Goal: Transaction & Acquisition: Purchase product/service

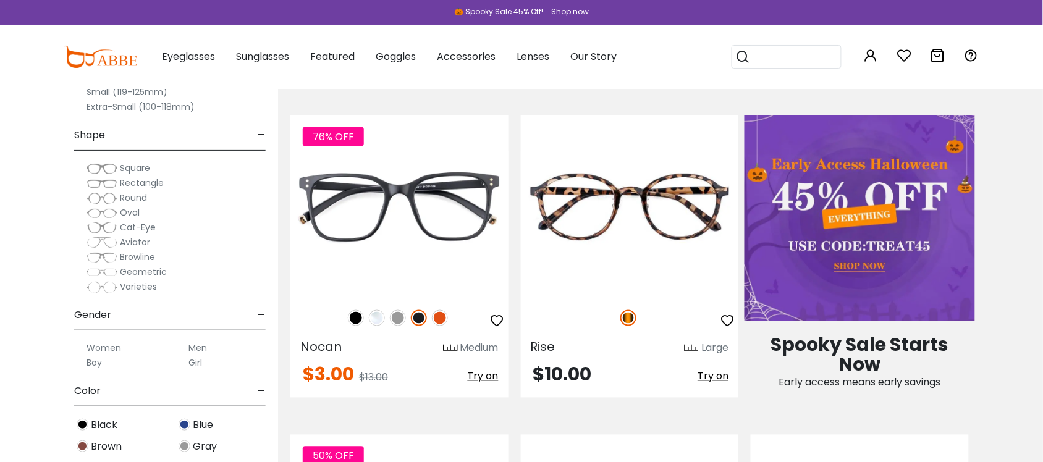
scroll to position [618, 0]
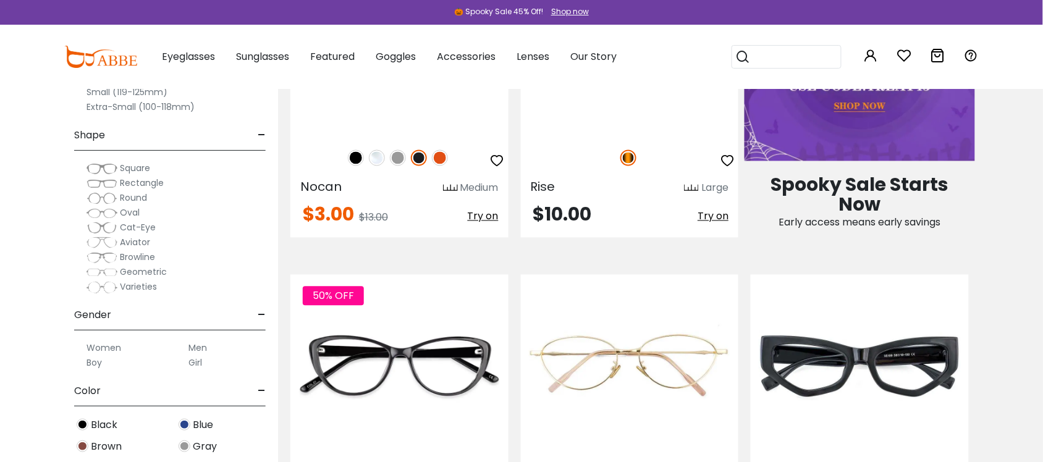
click at [143, 184] on span "Rectangle" at bounding box center [142, 183] width 44 height 12
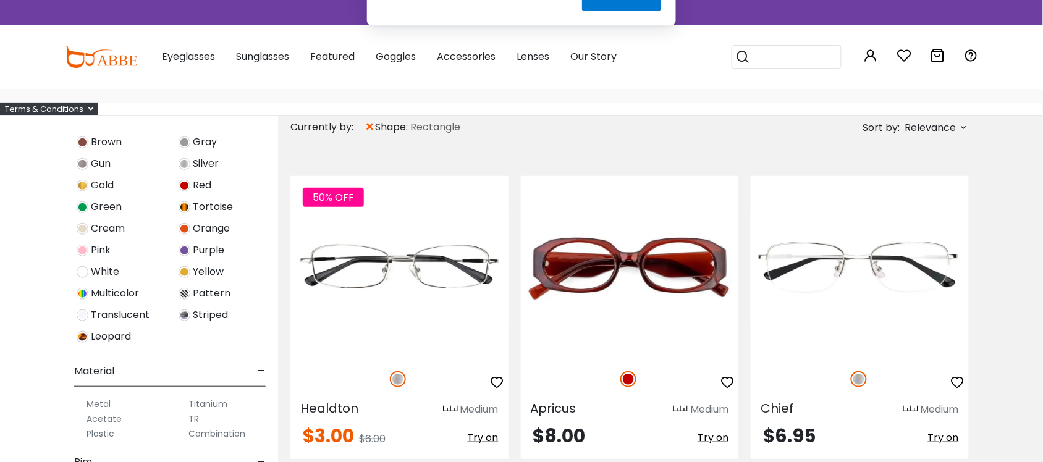
scroll to position [386, 0]
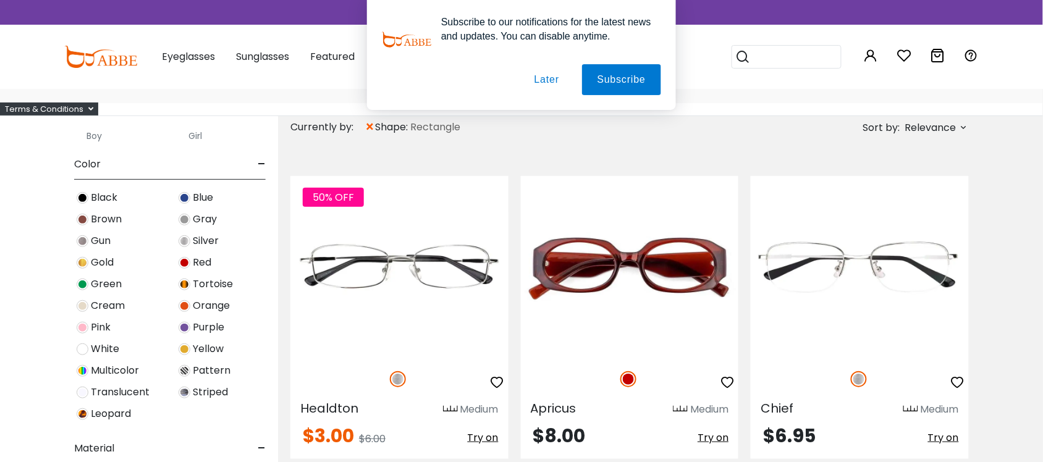
click at [199, 203] on span "Blue" at bounding box center [203, 197] width 20 height 15
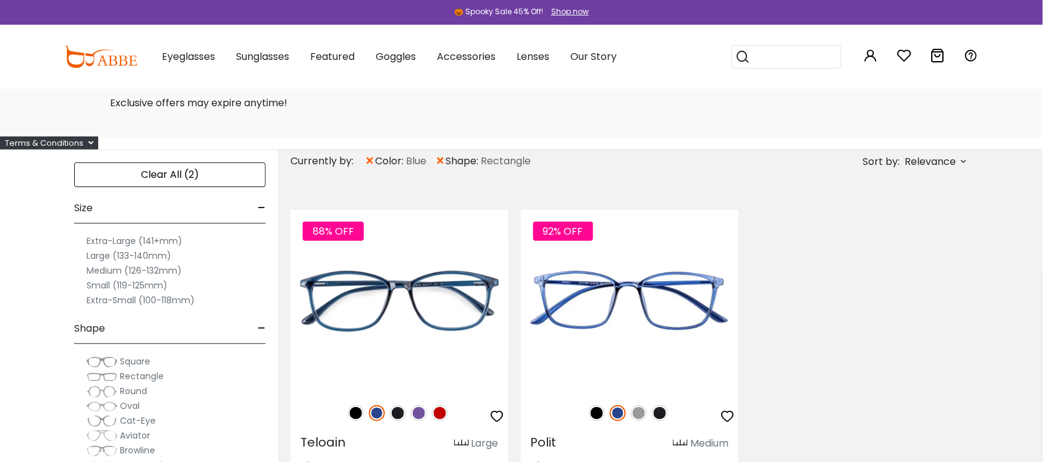
scroll to position [154, 0]
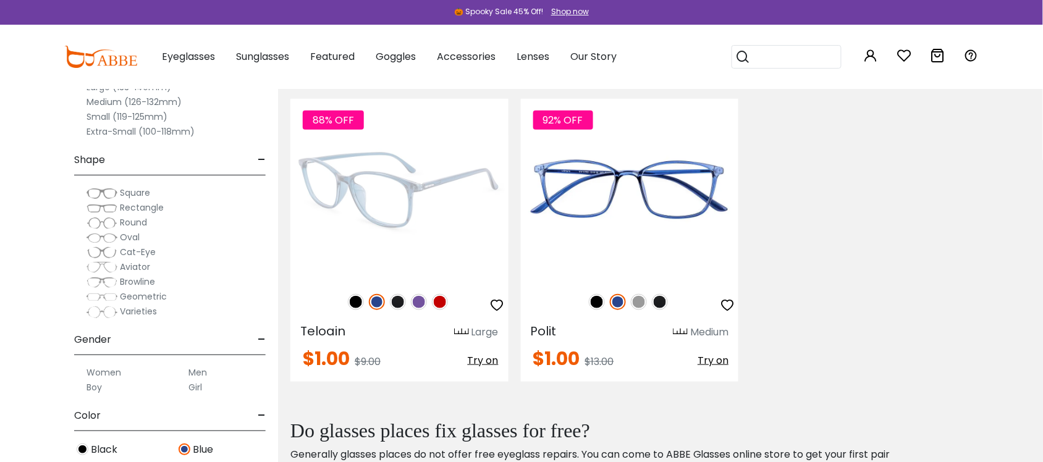
click at [434, 232] on img at bounding box center [399, 190] width 218 height 182
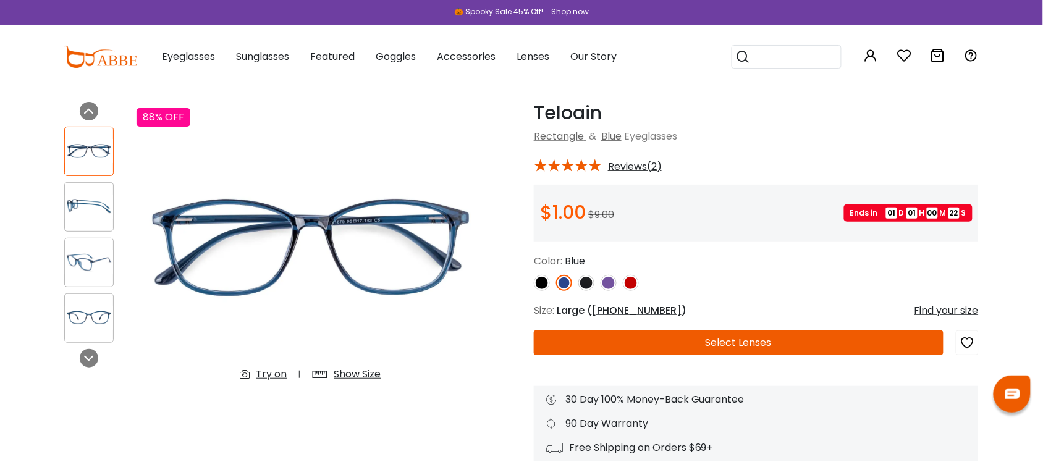
scroll to position [77, 0]
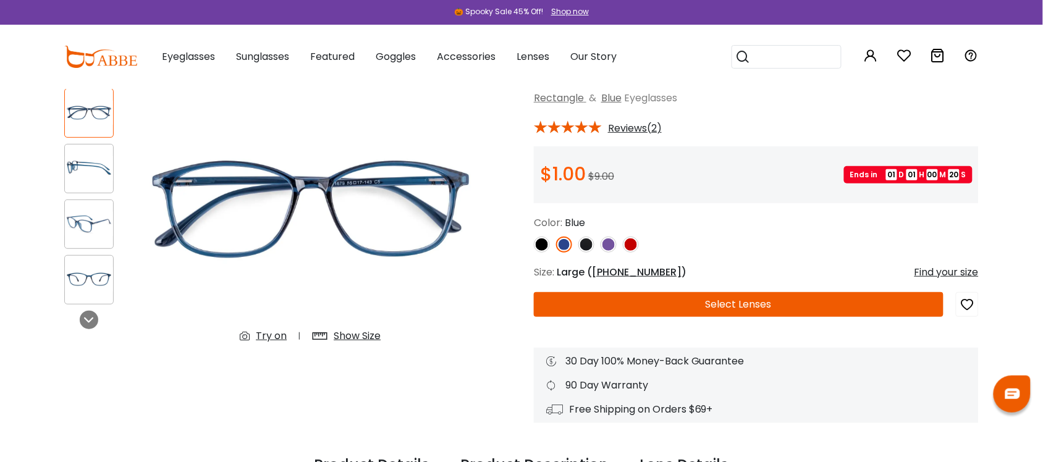
click at [656, 298] on button "Select Lenses" at bounding box center [739, 304] width 410 height 25
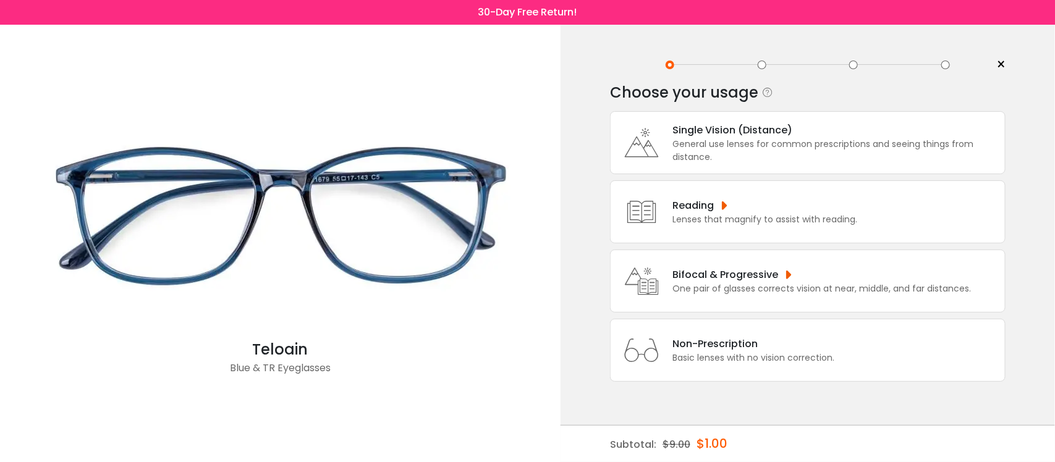
click at [757, 144] on div "General use lenses for common prescriptions and seeing things from distance." at bounding box center [835, 151] width 326 height 26
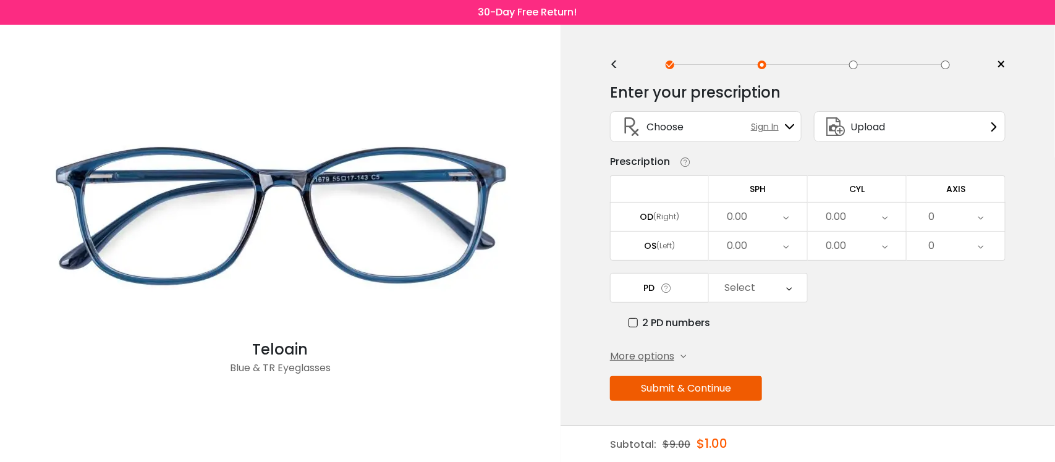
click at [675, 220] on div "(Right)" at bounding box center [666, 216] width 26 height 11
click at [731, 216] on div "0.00" at bounding box center [737, 217] width 20 height 25
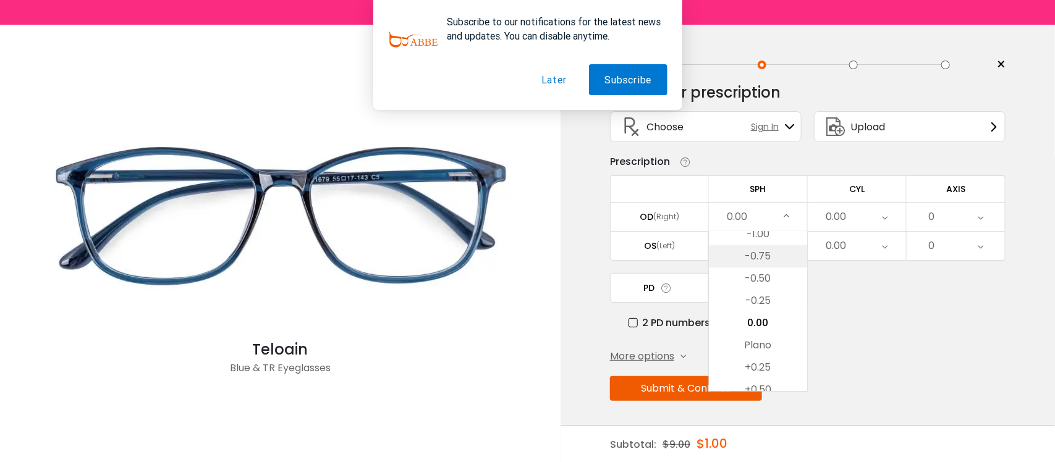
click at [768, 264] on li "-0.75" at bounding box center [758, 256] width 98 height 22
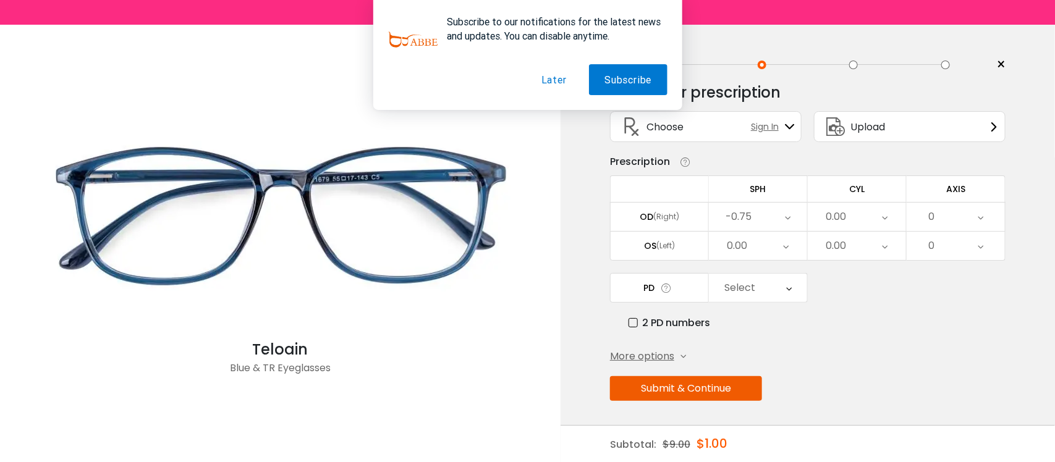
click at [780, 218] on div "-0.75" at bounding box center [758, 217] width 98 height 28
click at [773, 347] on li "-0.50" at bounding box center [758, 346] width 98 height 22
click at [847, 215] on div "0.00" at bounding box center [857, 217] width 98 height 28
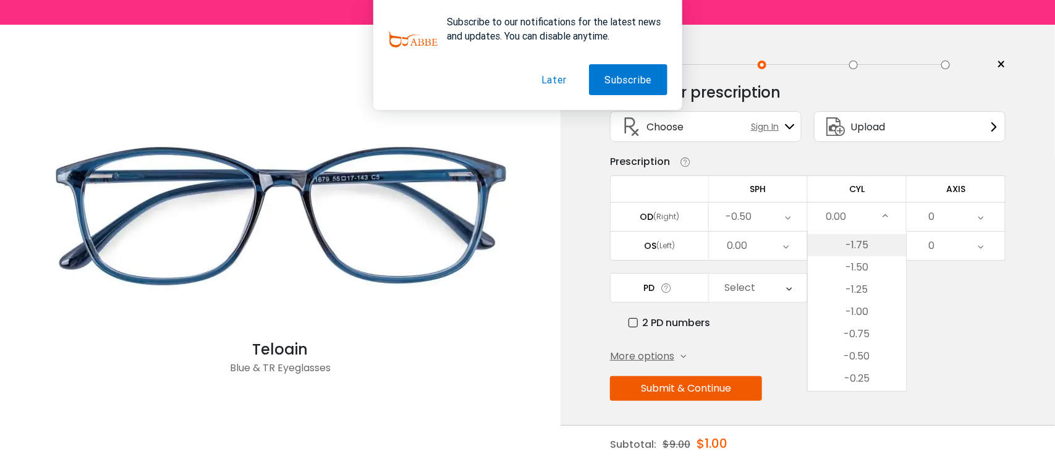
click at [876, 245] on li "-1.75" at bounding box center [857, 245] width 98 height 22
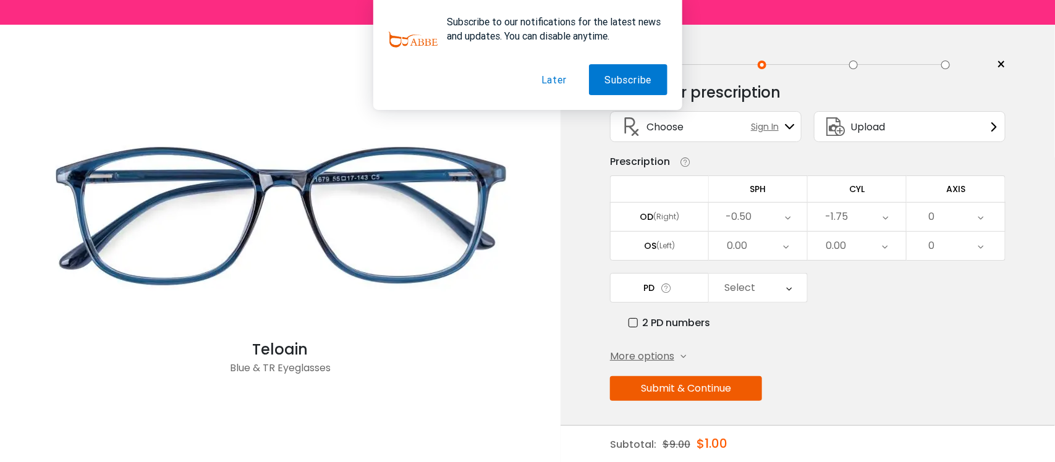
click at [940, 211] on div "0" at bounding box center [955, 217] width 98 height 28
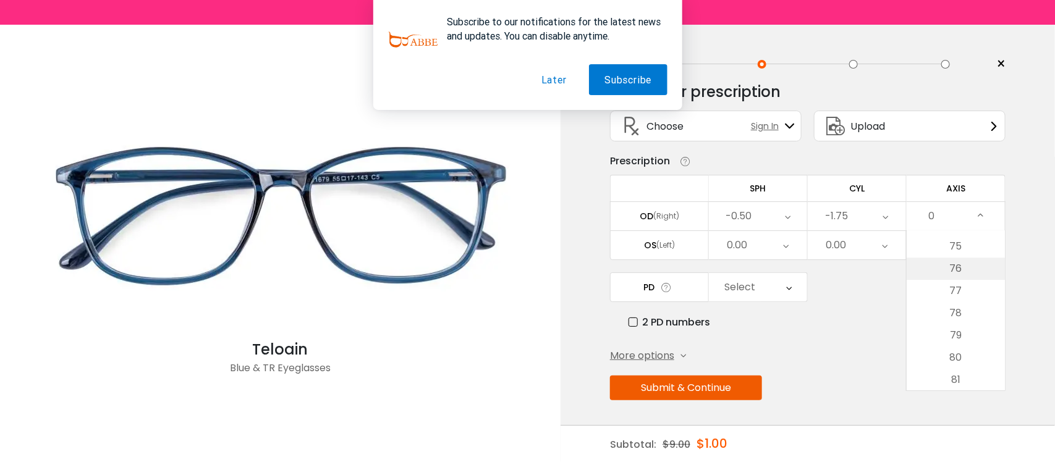
scroll to position [1931, 0]
click at [968, 264] on li "88" at bounding box center [955, 269] width 98 height 22
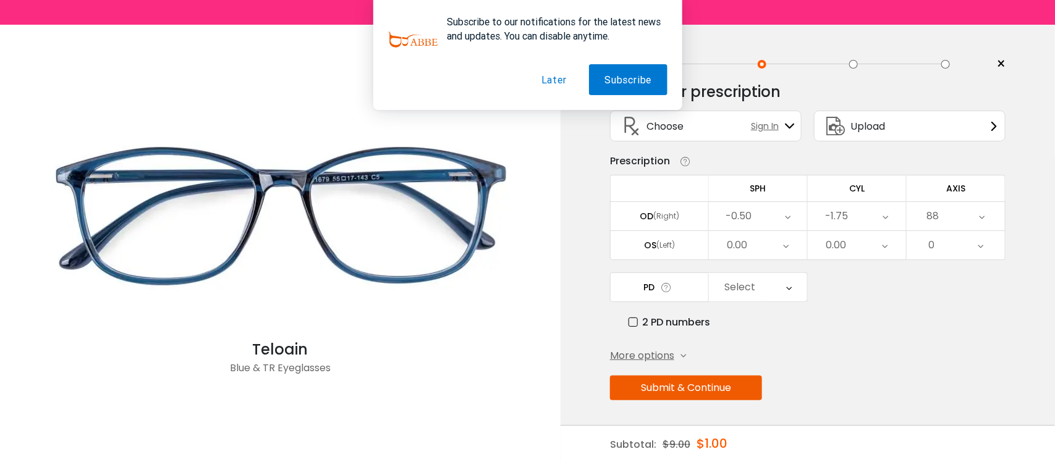
click at [754, 246] on div "0.00" at bounding box center [758, 245] width 98 height 28
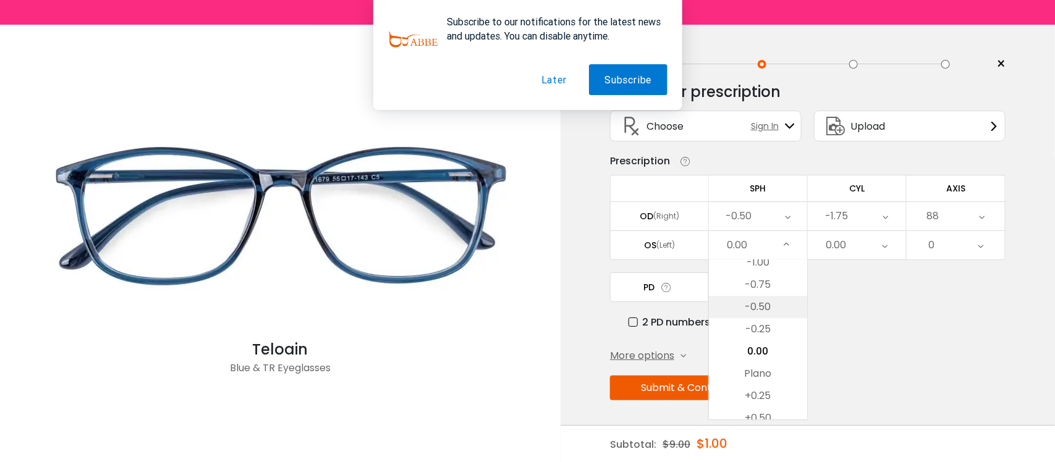
click at [774, 310] on li "-0.50" at bounding box center [758, 307] width 98 height 22
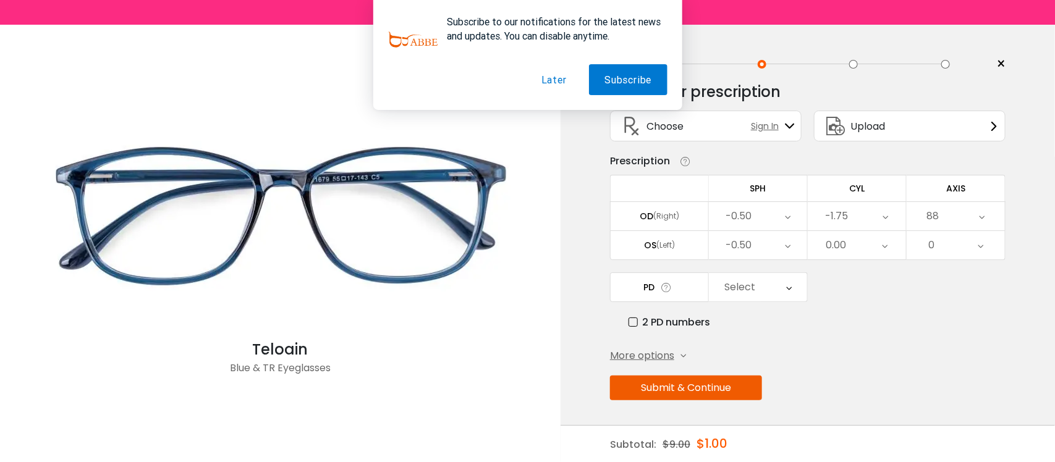
click at [838, 241] on div "0.00" at bounding box center [836, 245] width 20 height 25
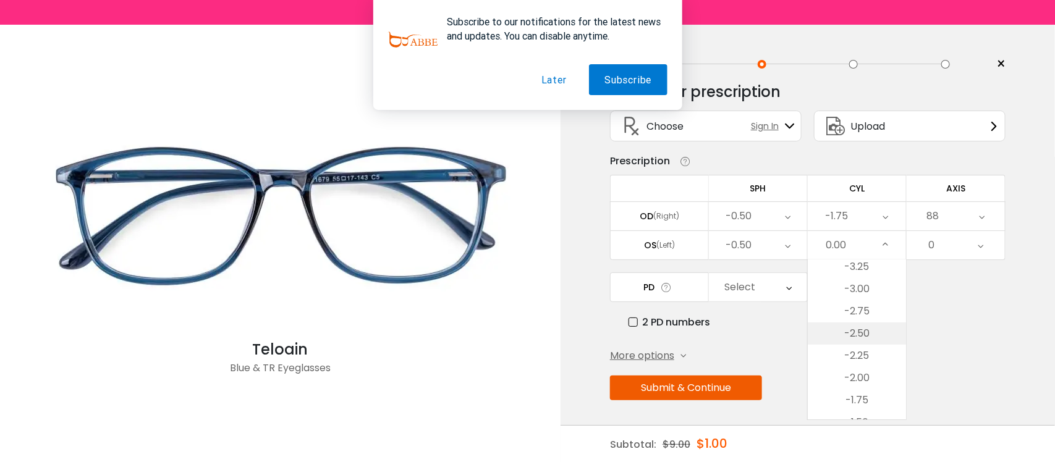
scroll to position [221, 0]
click at [874, 360] on li "-2.50" at bounding box center [857, 361] width 98 height 22
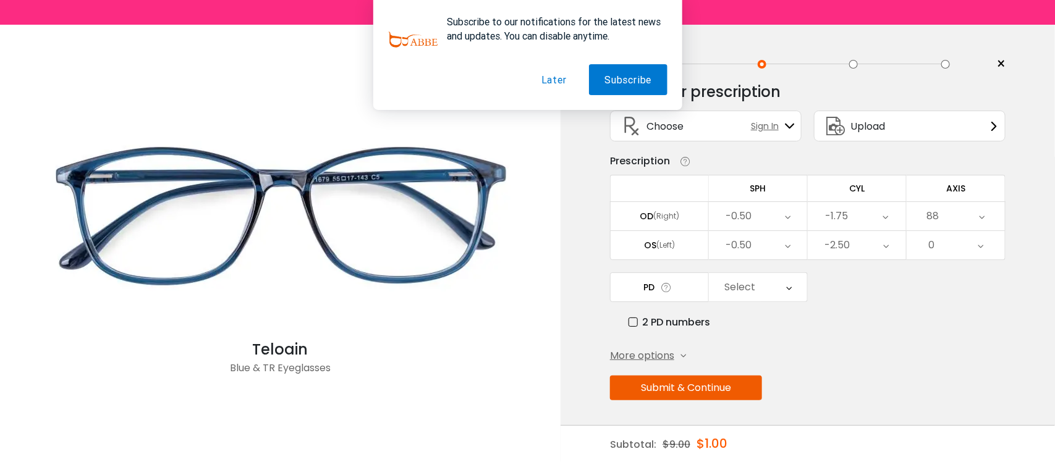
click at [950, 240] on div "0" at bounding box center [955, 245] width 98 height 28
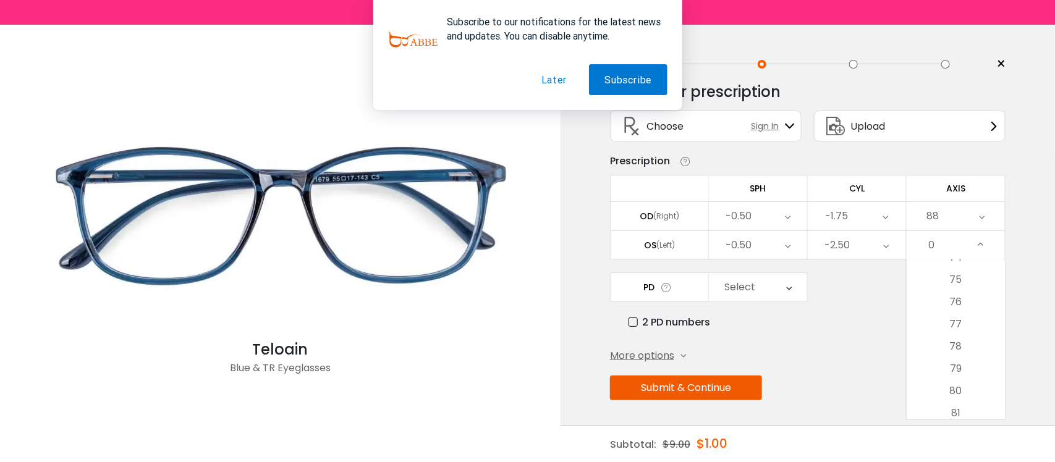
scroll to position [1699, 0]
click at [974, 350] on li "80" at bounding box center [955, 351] width 98 height 22
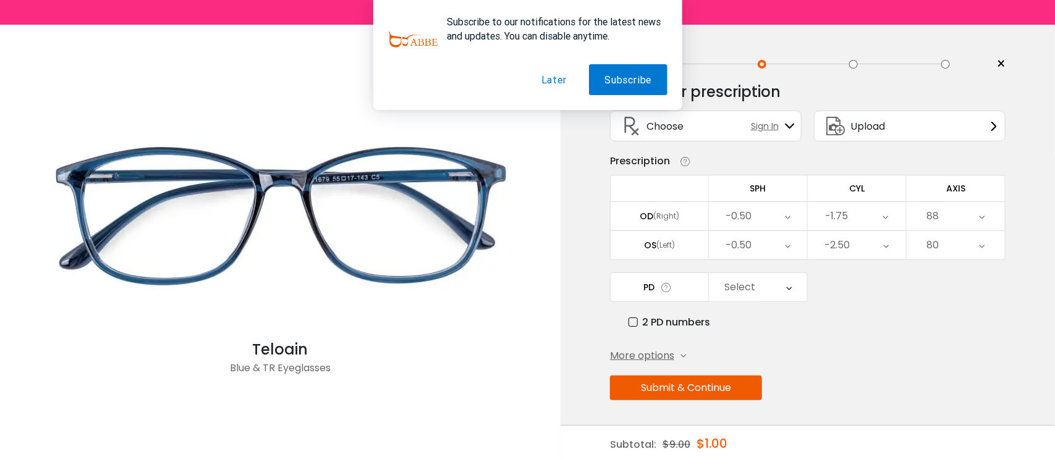
click at [787, 292] on icon at bounding box center [789, 287] width 6 height 28
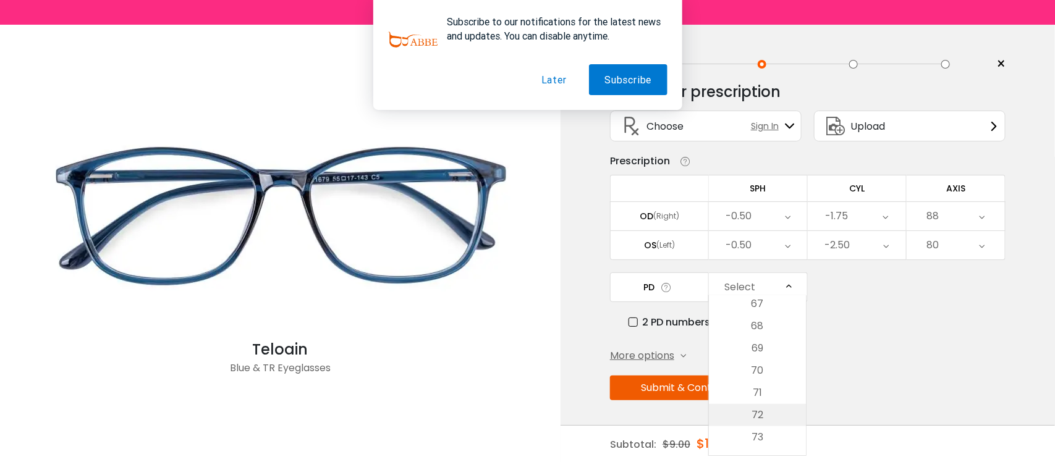
scroll to position [442, 0]
click at [780, 332] on li "67" at bounding box center [757, 332] width 97 height 22
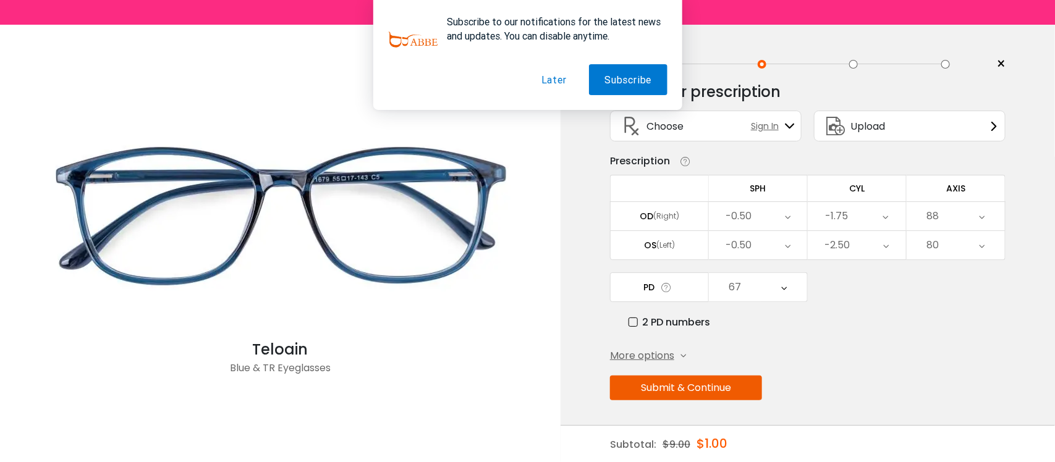
click at [750, 390] on button "Submit & Continue" at bounding box center [686, 388] width 152 height 25
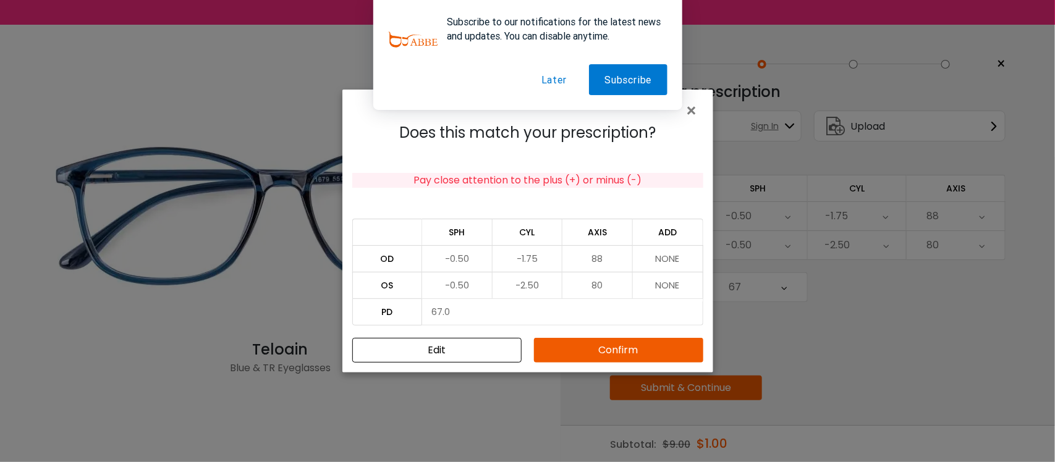
click at [588, 332] on div "Does this match your prescription? Pay close attention to the plus (+) or minus…" at bounding box center [527, 243] width 371 height 258
click at [591, 341] on button "Confirm" at bounding box center [618, 350] width 169 height 25
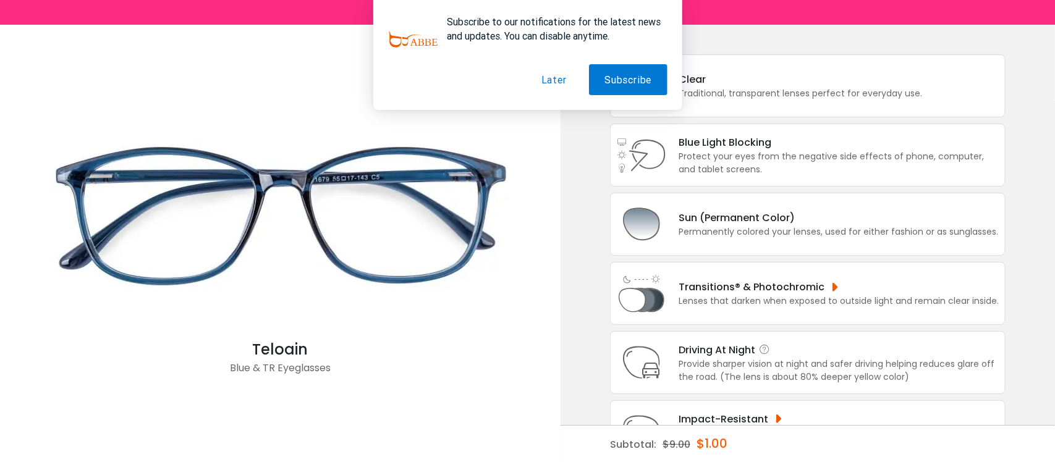
scroll to position [109, 0]
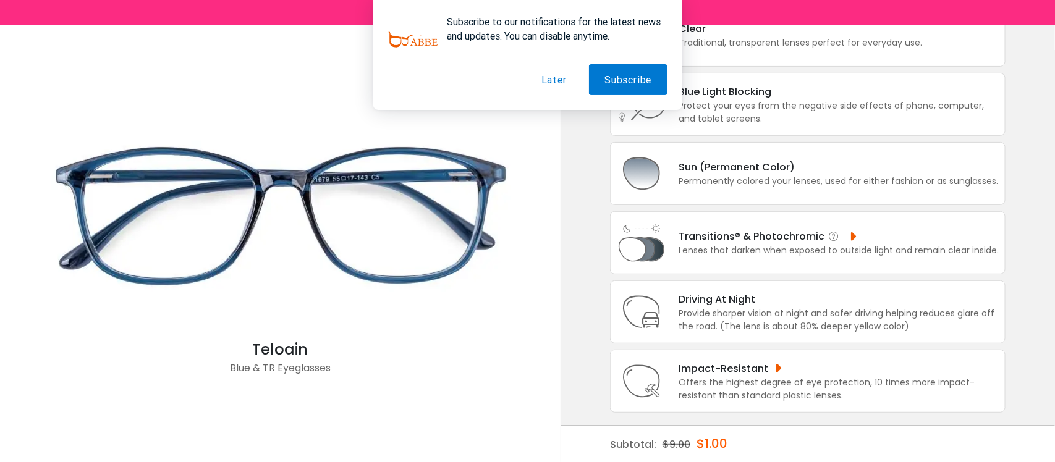
click at [762, 249] on div "Lenses that darken when exposed to outside light and remain clear inside." at bounding box center [838, 250] width 320 height 13
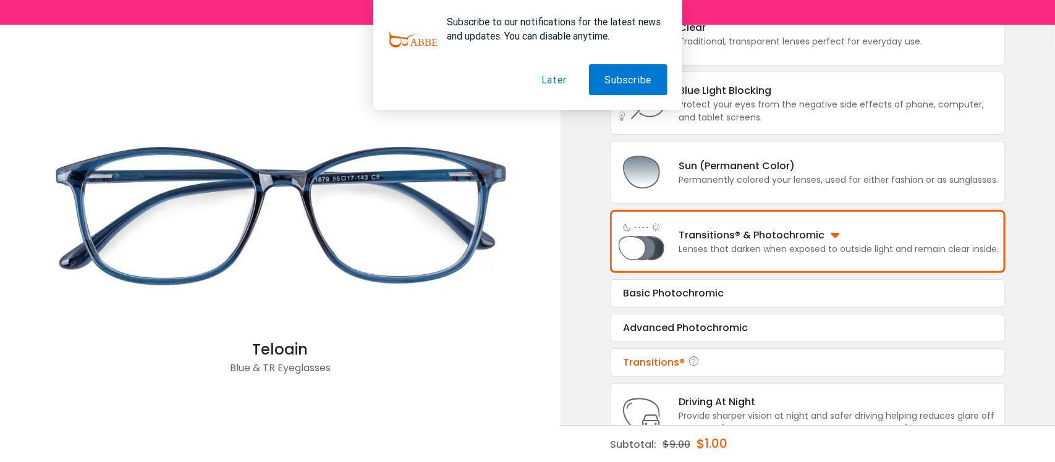
click at [712, 363] on div "Transitions®" at bounding box center [808, 362] width 370 height 15
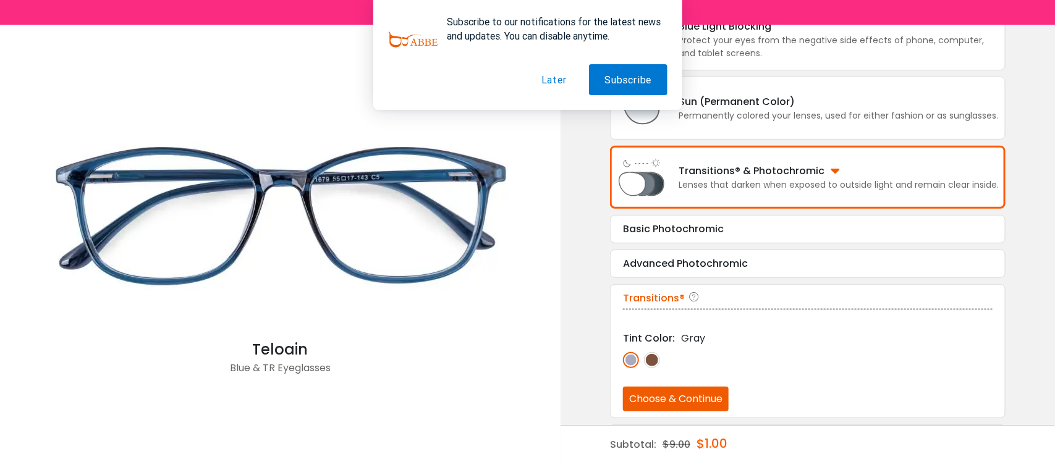
scroll to position [174, 0]
click at [631, 365] on img at bounding box center [631, 360] width 16 height 16
click at [773, 261] on div "Advanced Photochromic" at bounding box center [808, 263] width 370 height 15
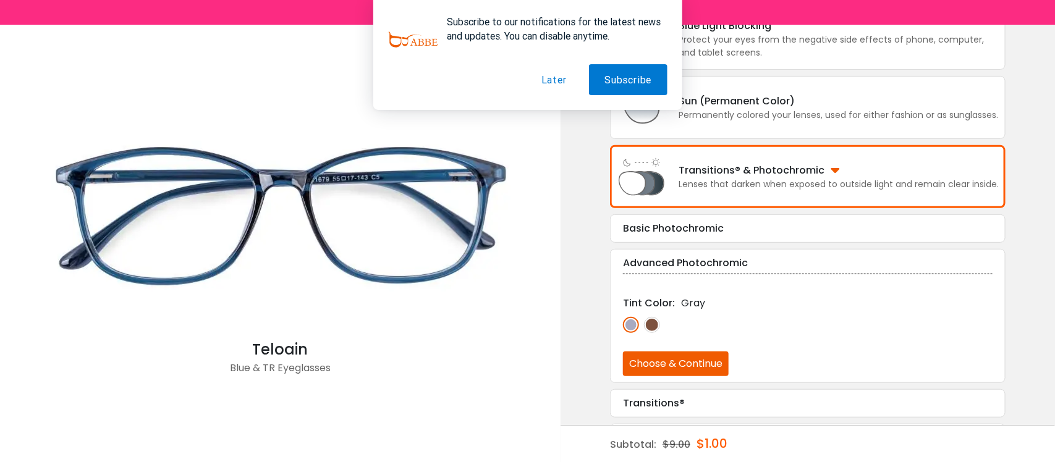
click at [780, 242] on div "Basic Photochromic Tint Color: Gray Choose & Continue" at bounding box center [807, 228] width 395 height 28
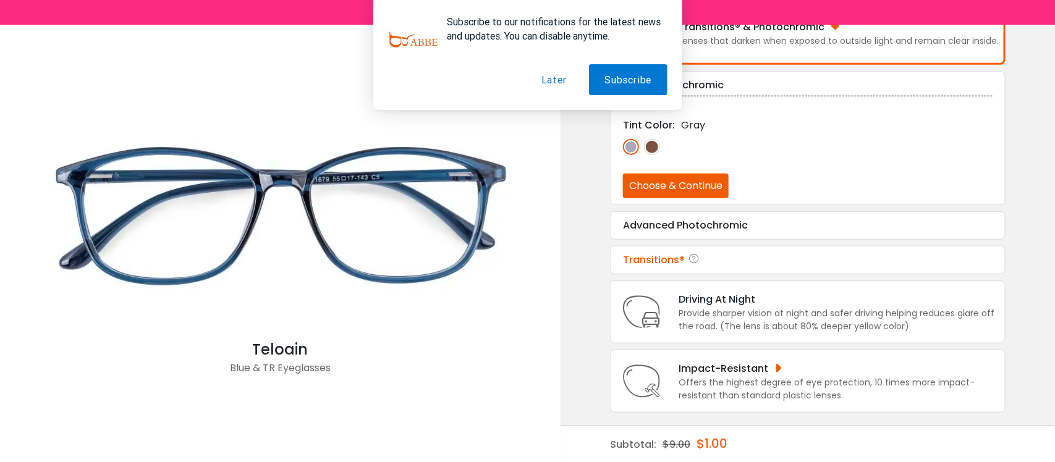
click at [780, 263] on div "Transitions®" at bounding box center [808, 260] width 370 height 15
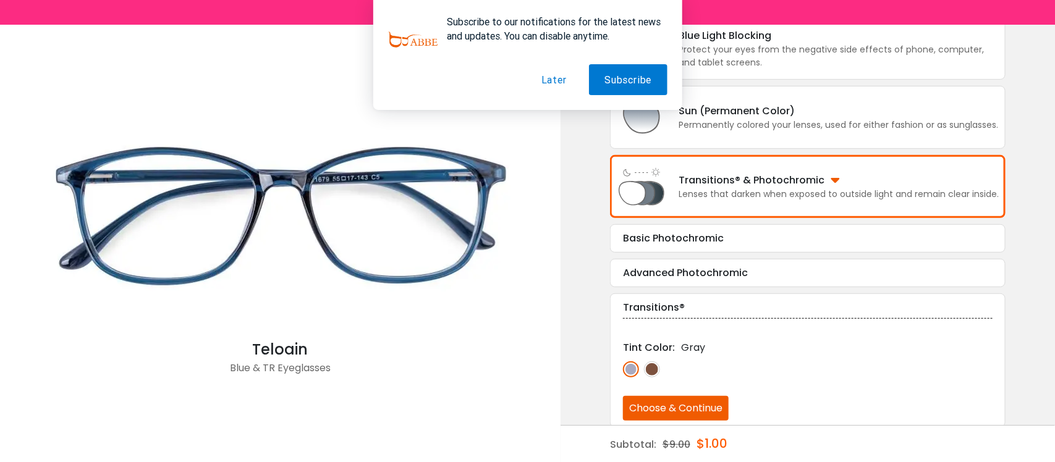
click at [722, 245] on div "Basic Photochromic" at bounding box center [808, 238] width 370 height 15
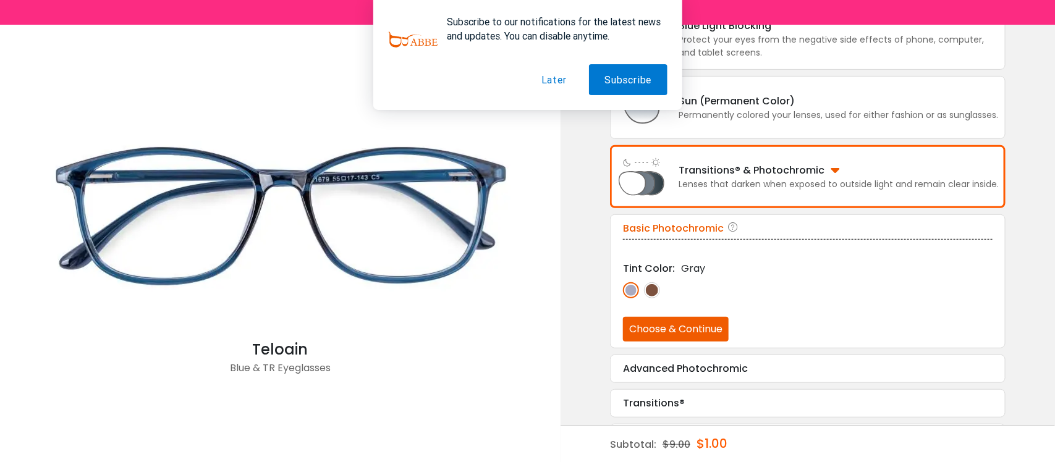
click at [707, 328] on button "Choose & Continue" at bounding box center [676, 329] width 106 height 25
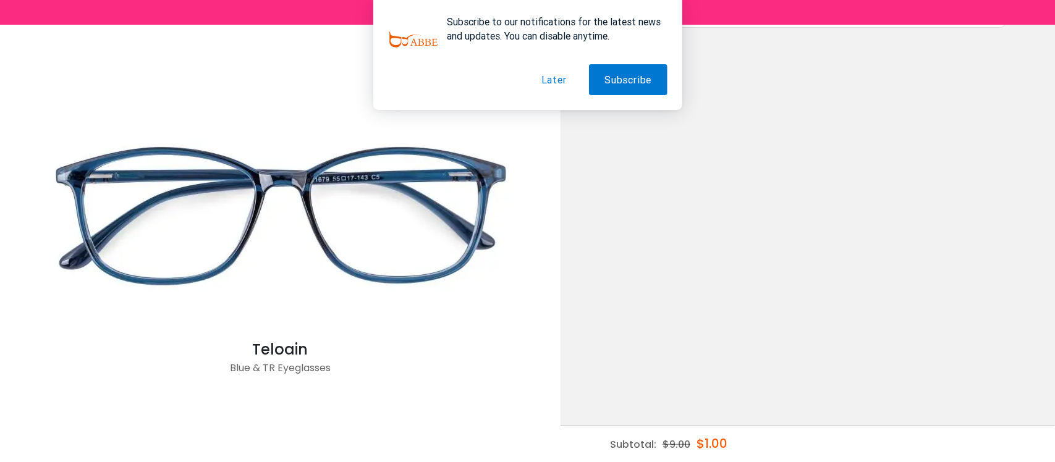
scroll to position [0, 0]
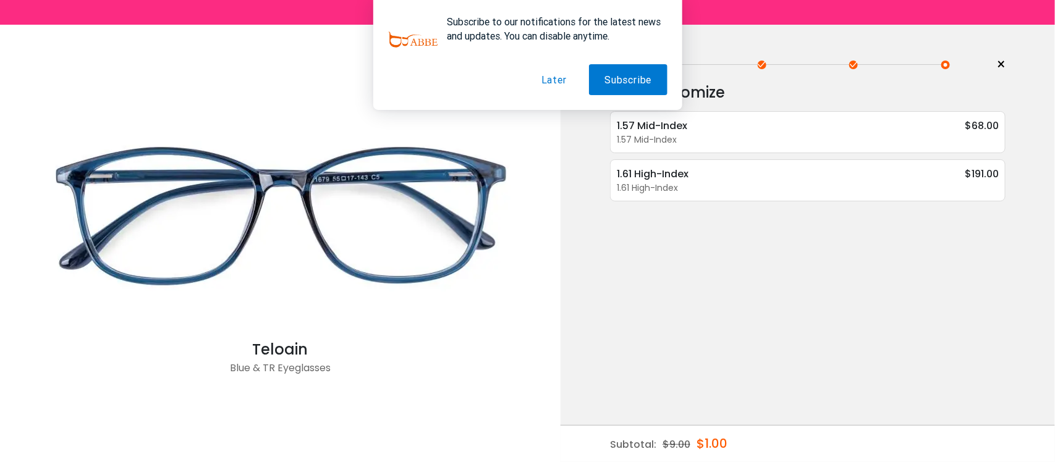
click at [560, 88] on button "Later" at bounding box center [554, 79] width 56 height 31
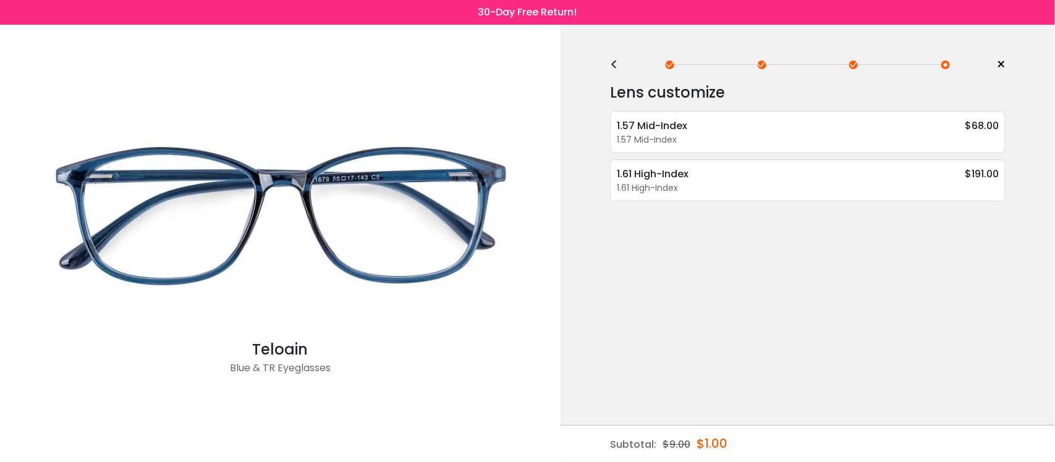
click at [607, 62] on div "< × Choose your usage Single Vision (Distance) This lens helps you see details …" at bounding box center [807, 243] width 494 height 437
click at [621, 71] on div "< ×" at bounding box center [807, 65] width 395 height 19
click at [613, 64] on div "<" at bounding box center [619, 65] width 19 height 10
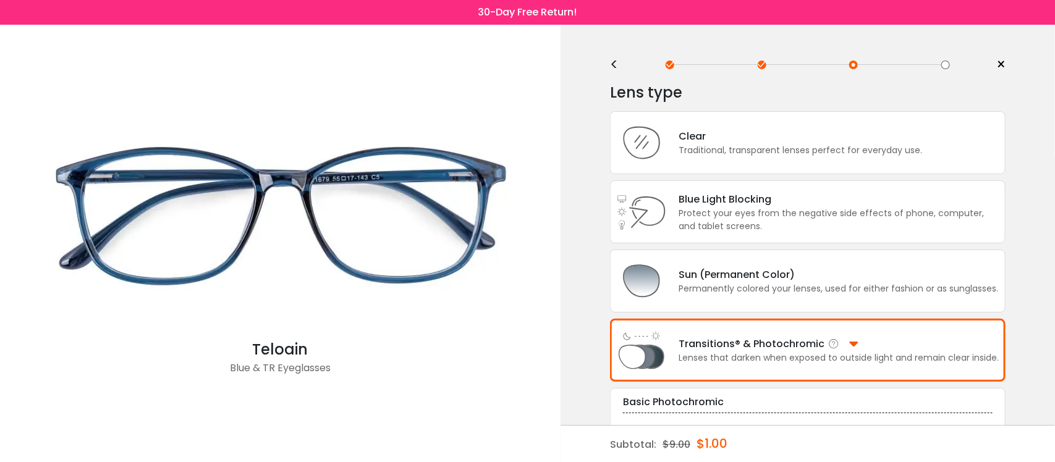
scroll to position [38, 0]
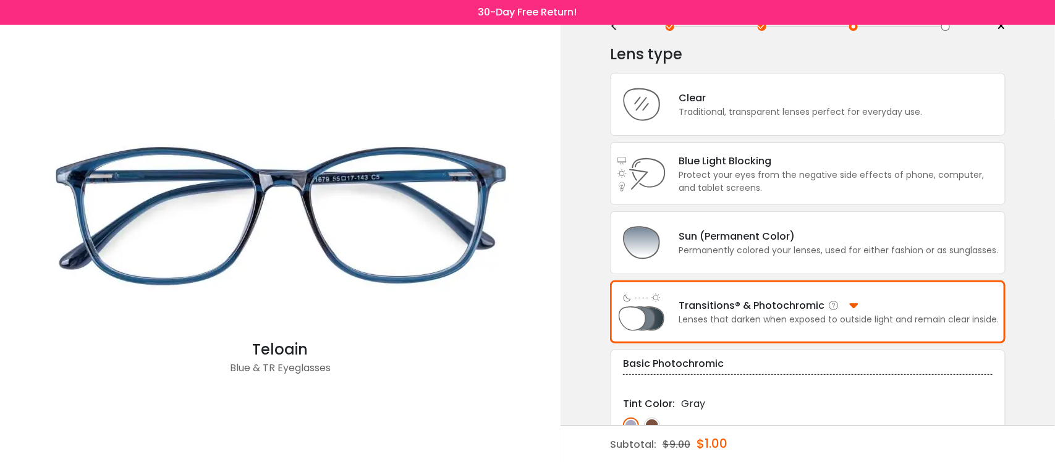
click at [726, 316] on div "Lenses that darken when exposed to outside light and remain clear inside." at bounding box center [838, 319] width 320 height 13
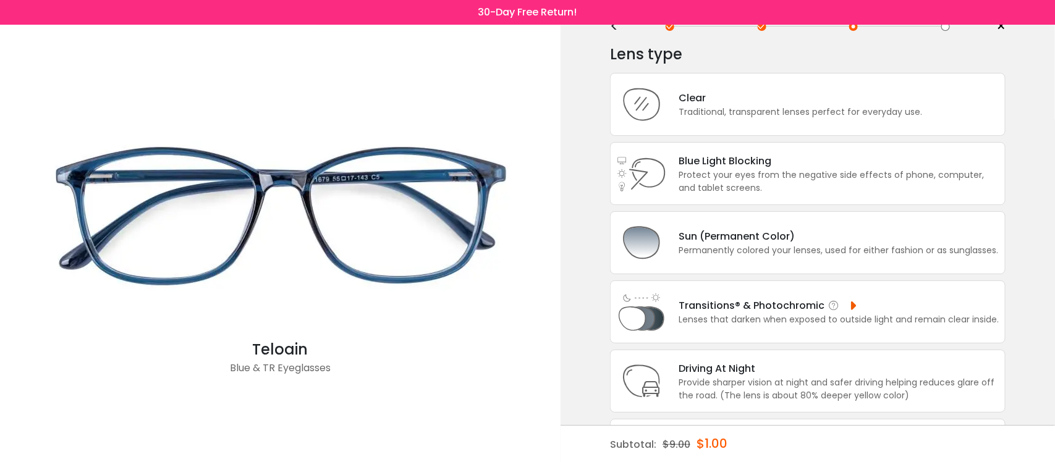
click at [743, 313] on div "Lenses that darken when exposed to outside light and remain clear inside." at bounding box center [838, 319] width 320 height 13
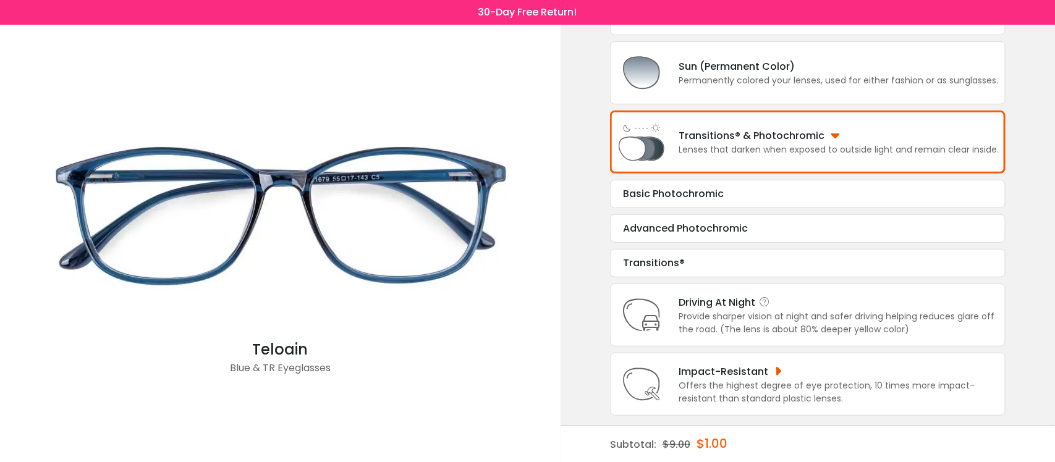
scroll to position [212, 0]
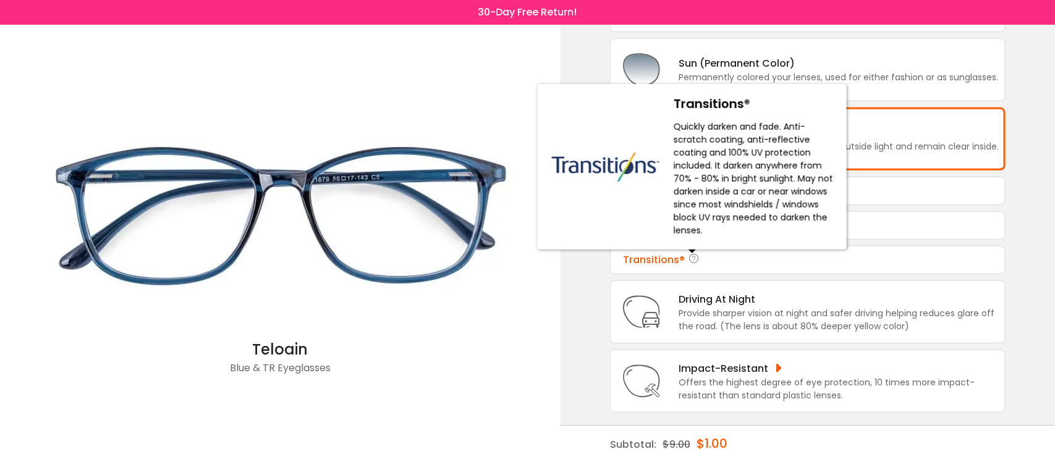
click at [695, 260] on icon at bounding box center [694, 260] width 12 height 15
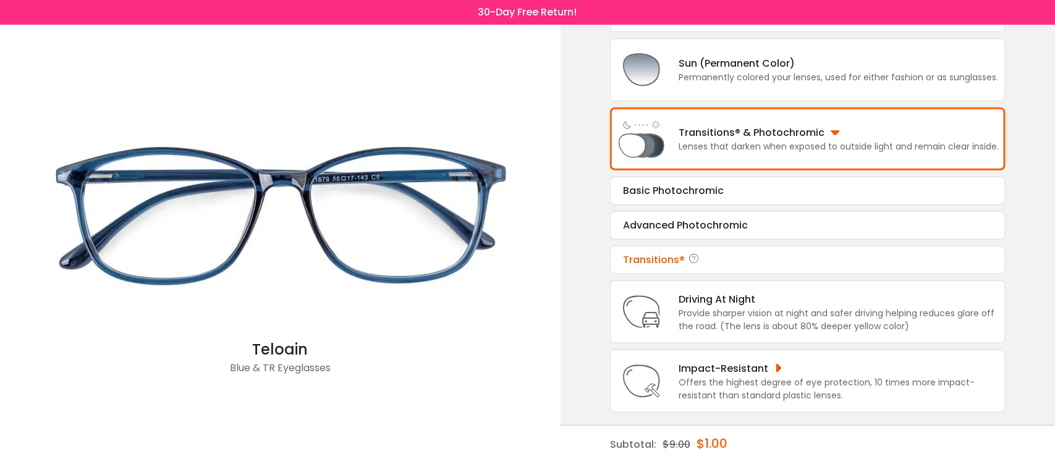
click at [654, 245] on div "Basic Photochromic Tint Color: Gray Choose & Continue Advanced Photochromic Tin…" at bounding box center [807, 226] width 395 height 98
click at [654, 253] on div "Transitions®" at bounding box center [808, 260] width 370 height 15
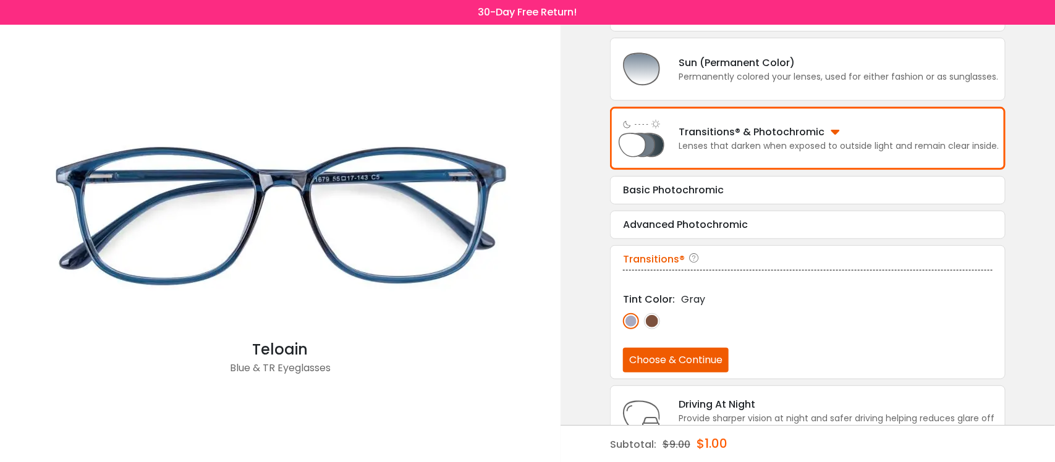
click at [662, 361] on button "Choose & Continue" at bounding box center [676, 360] width 106 height 25
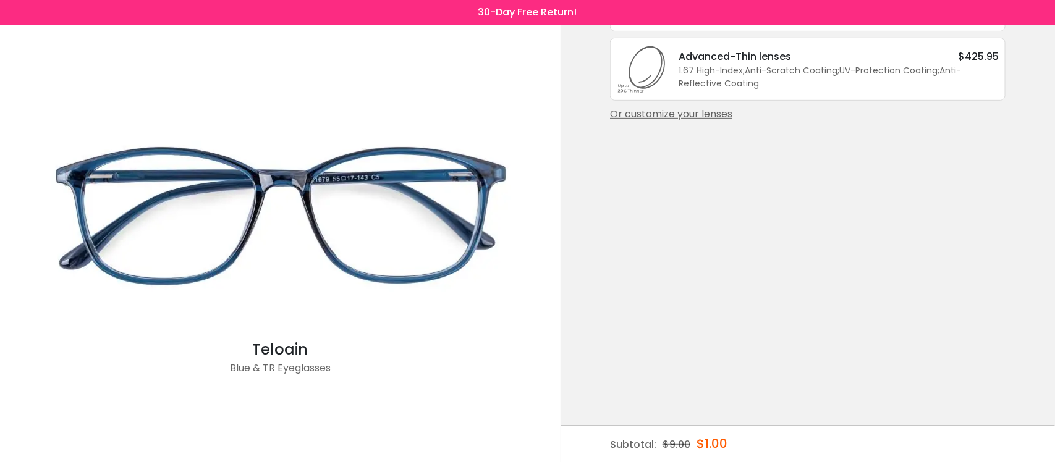
scroll to position [0, 0]
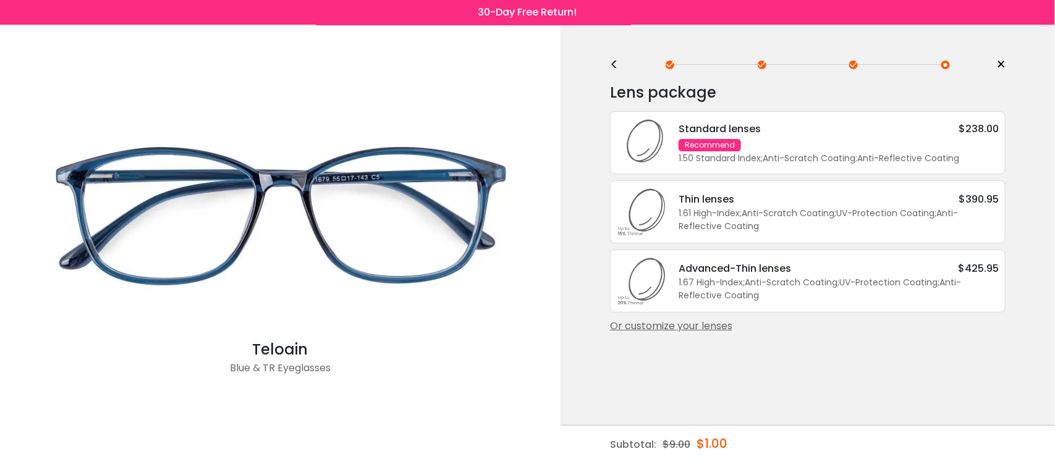
click at [618, 70] on div "<" at bounding box center [619, 65] width 19 height 10
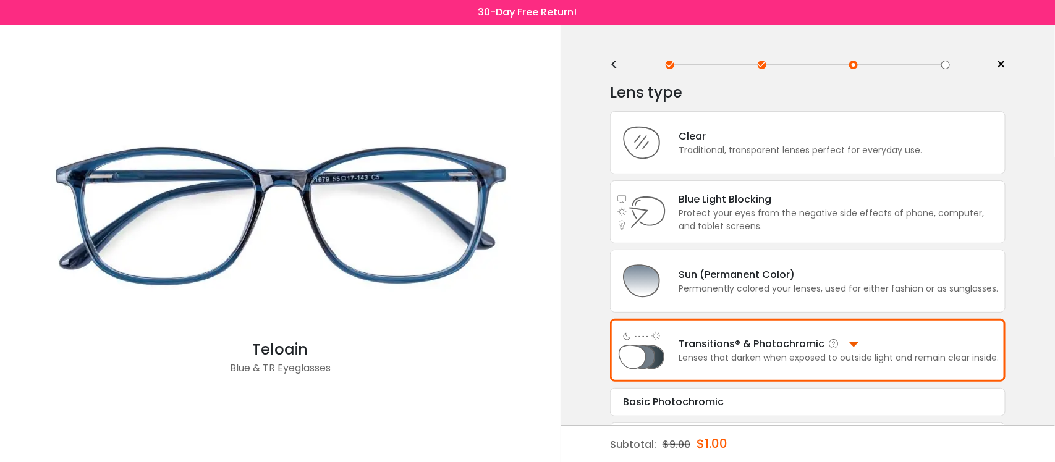
click at [727, 357] on div "Lenses that darken when exposed to outside light and remain clear inside." at bounding box center [838, 358] width 320 height 13
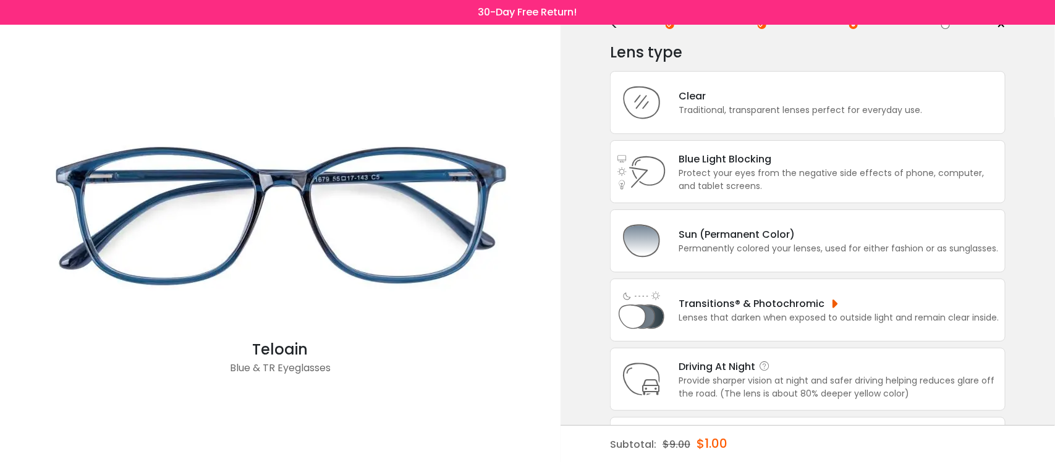
scroll to position [77, 0]
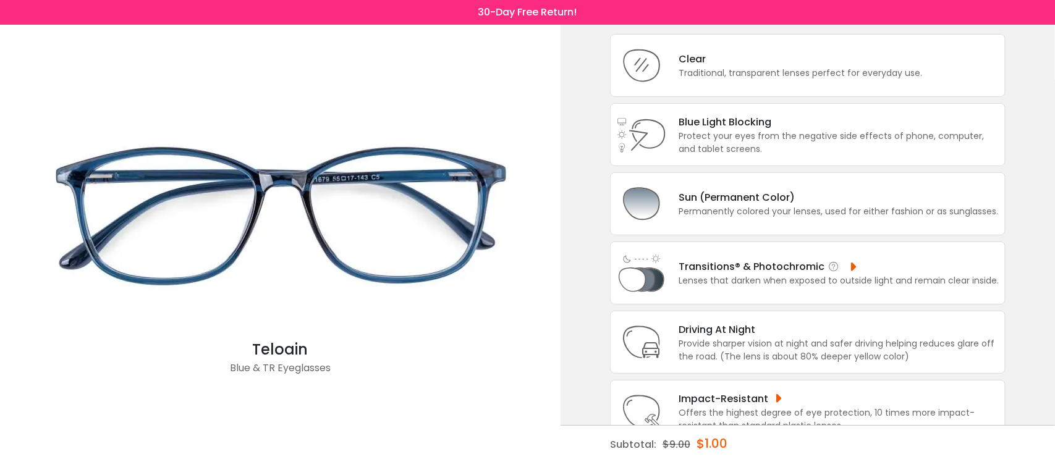
click at [733, 258] on div "Transitions® & Photochromic Lenses that darken when exposed to outside light an…" at bounding box center [807, 273] width 395 height 63
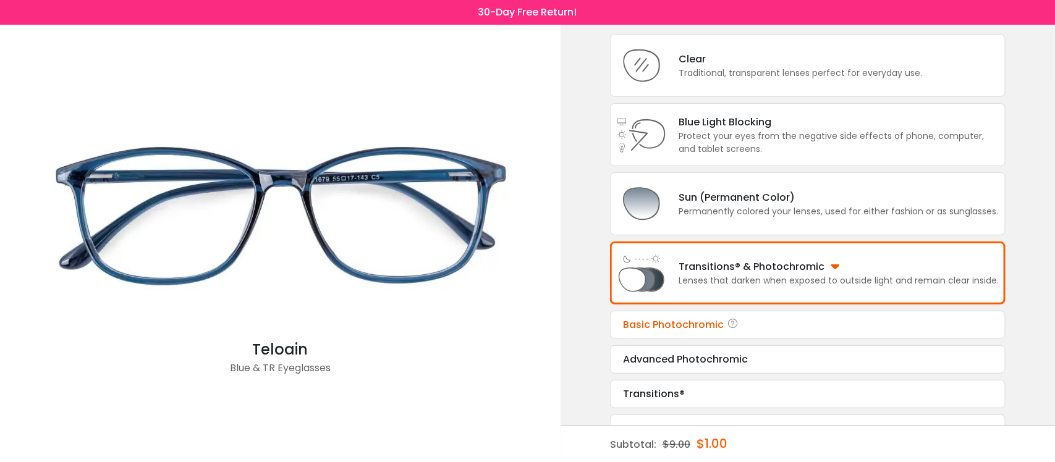
click at [709, 334] on div "Basic Photochromic Tint Color: Gray Choose & Continue" at bounding box center [807, 325] width 395 height 28
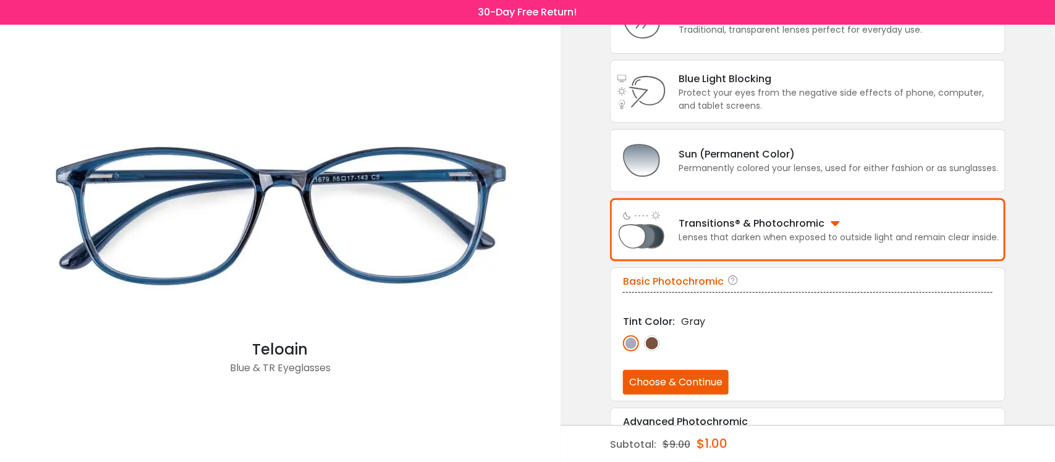
click at [690, 408] on div "Basic Photochromic Tint Color: Gray Choose & Continue Advanced Photochromic Tin…" at bounding box center [807, 369] width 395 height 203
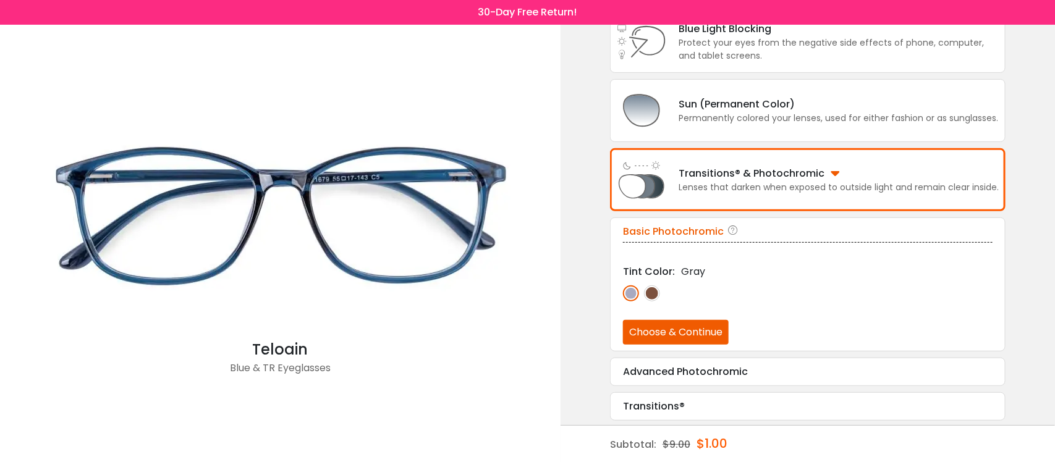
scroll to position [174, 0]
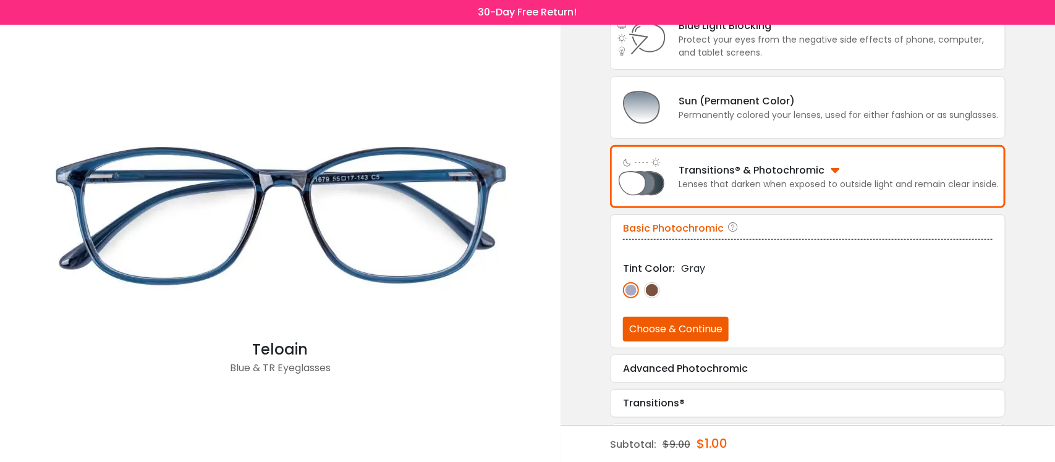
click at [703, 335] on button "Choose & Continue" at bounding box center [676, 329] width 106 height 25
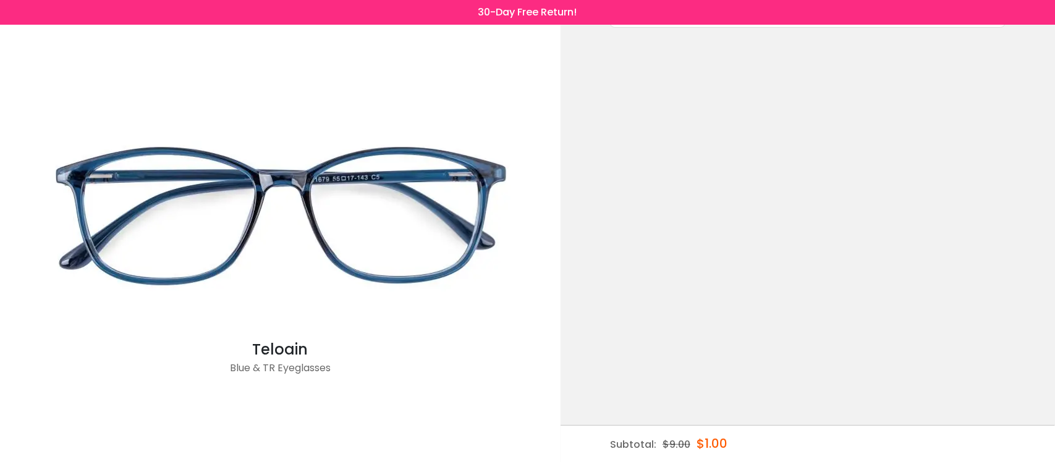
scroll to position [0, 0]
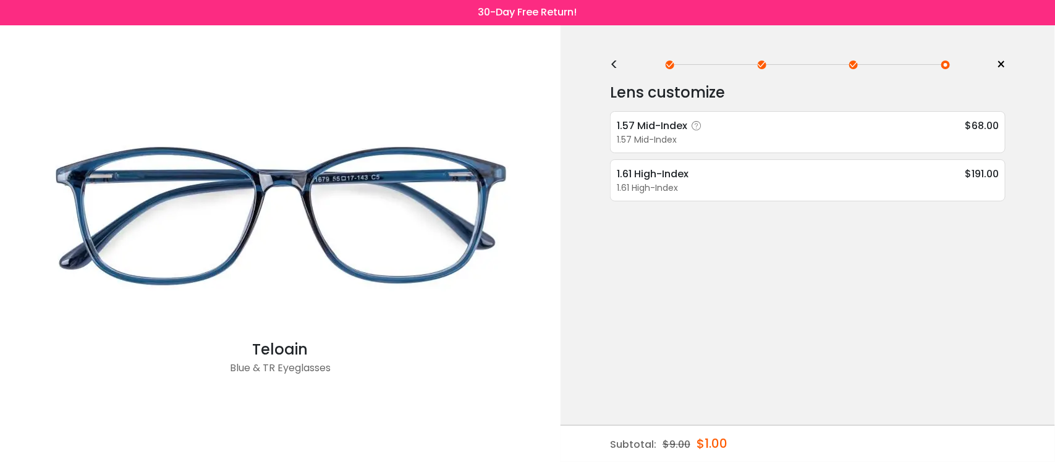
click at [770, 142] on div "1.57 Mid-Index" at bounding box center [808, 139] width 382 height 13
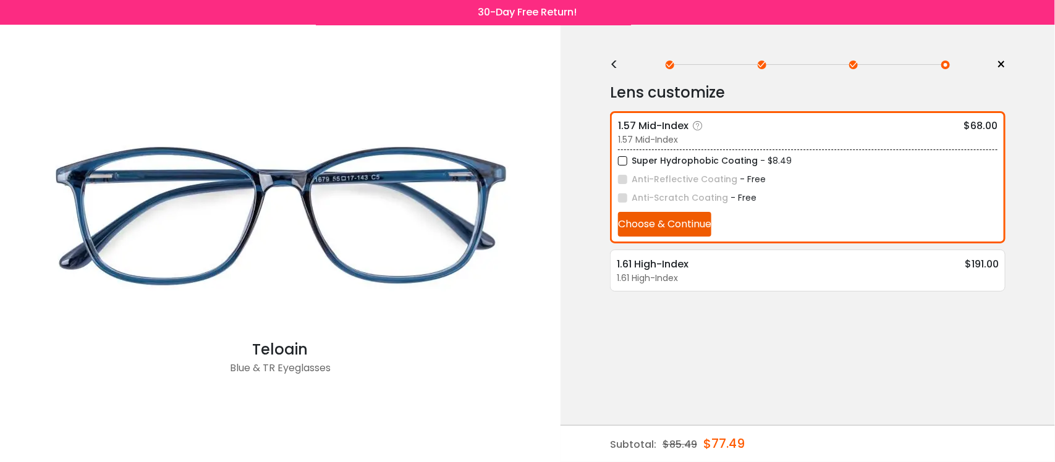
click at [677, 221] on button "Choose & Continue" at bounding box center [664, 224] width 93 height 25
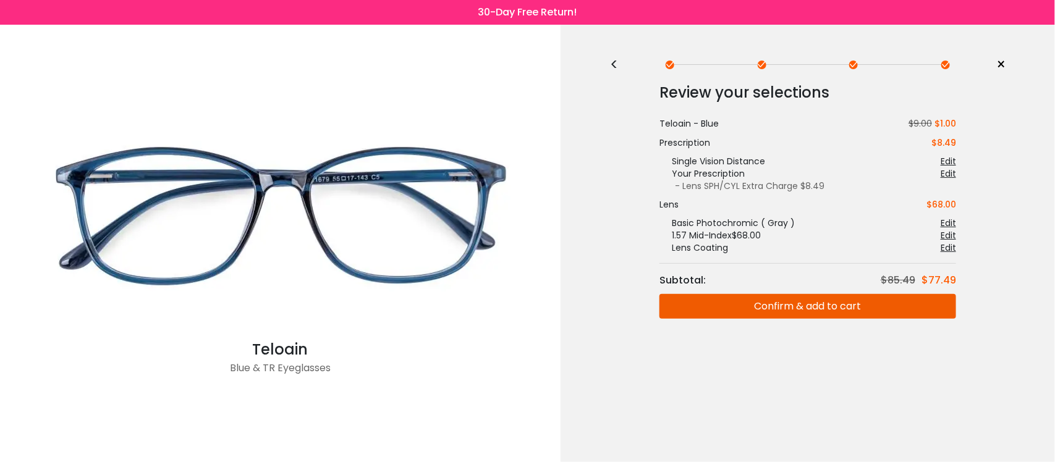
click at [768, 305] on button "Confirm & add to cart" at bounding box center [807, 306] width 297 height 25
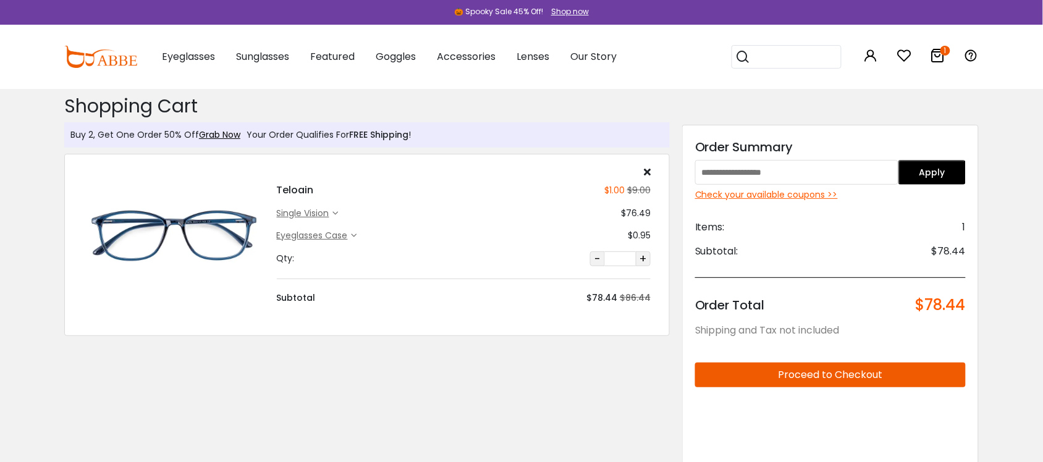
click at [805, 196] on div "Check your available coupons >>" at bounding box center [830, 194] width 271 height 13
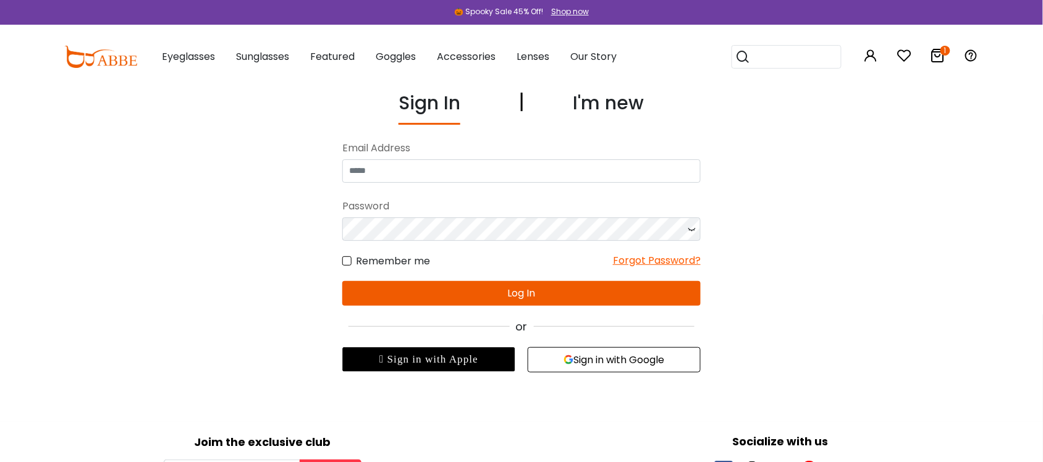
click at [943, 51] on icon "1" at bounding box center [945, 51] width 10 height 10
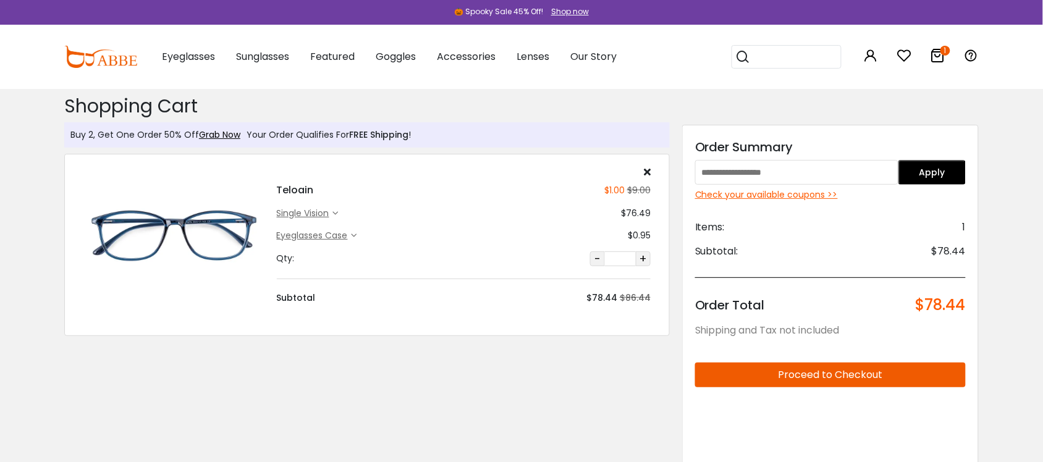
click at [792, 192] on div "Check your available coupons >>" at bounding box center [830, 194] width 271 height 13
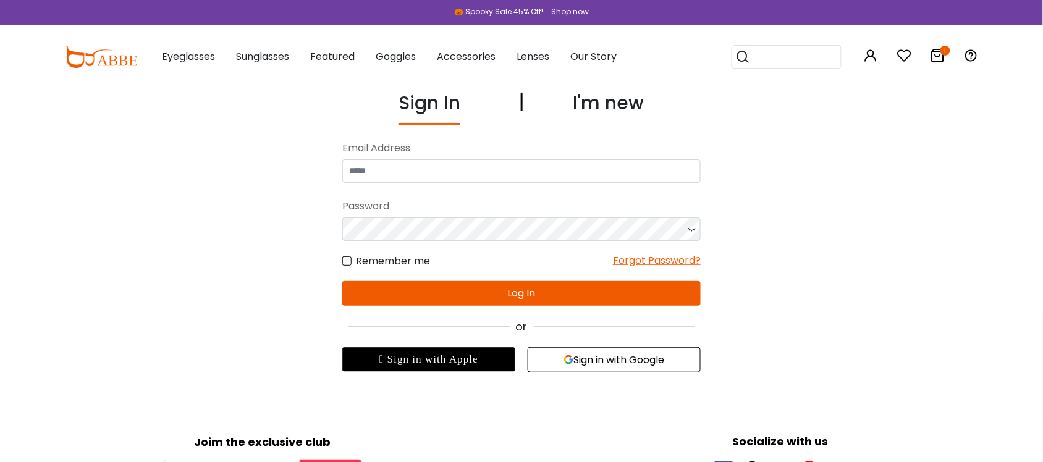
click at [583, 99] on div "I'm new" at bounding box center [608, 107] width 71 height 36
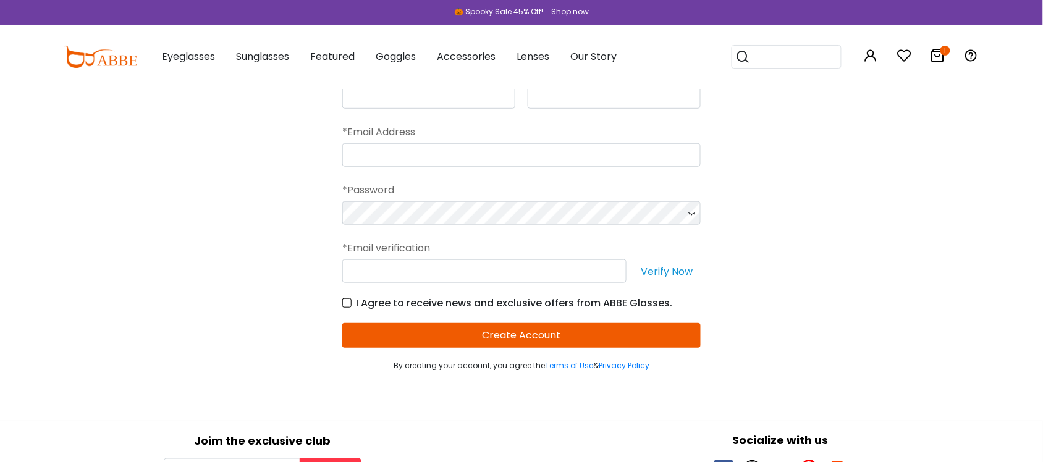
scroll to position [154, 0]
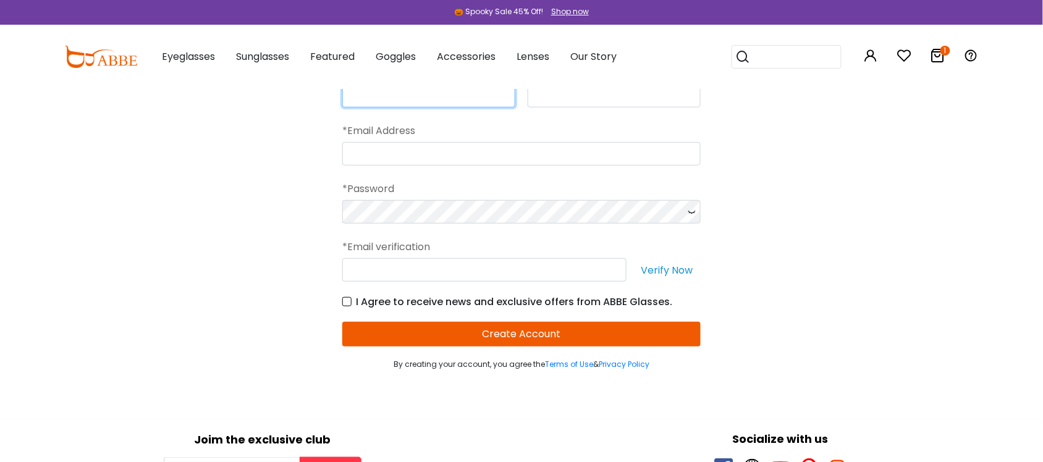
click at [461, 93] on input "text" at bounding box center [428, 95] width 173 height 23
type input "*******"
type input "******"
type input "**********"
click at [498, 224] on form "**********" at bounding box center [521, 209] width 358 height 321
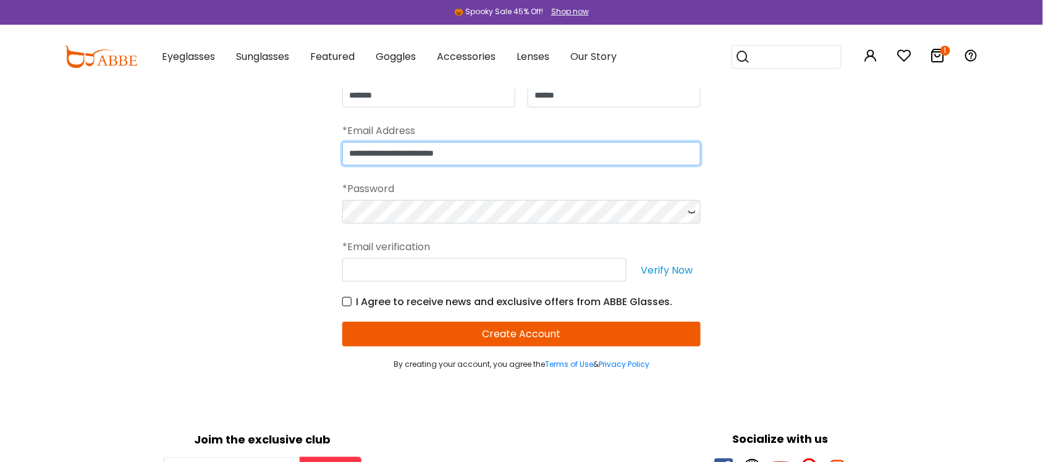
click at [586, 155] on input "**********" at bounding box center [521, 153] width 358 height 23
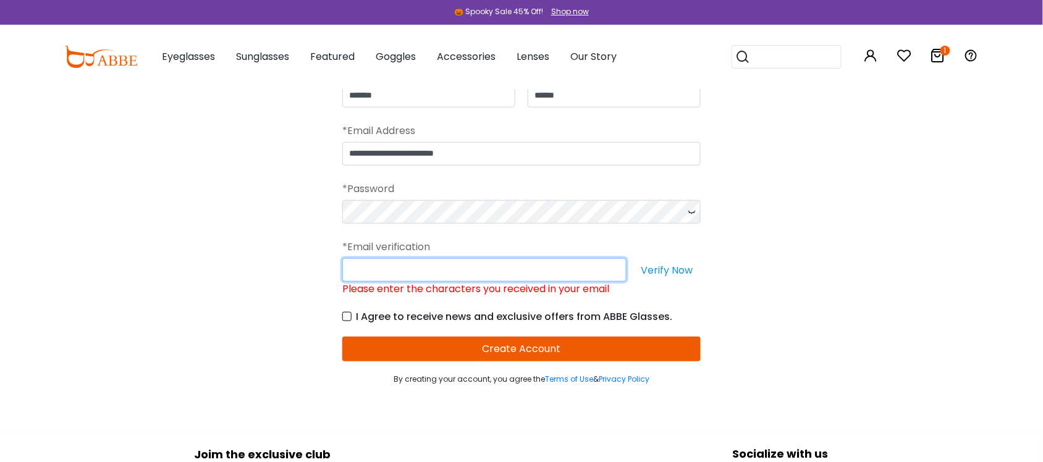
click at [393, 266] on input "Please enter the characters you received in your email" at bounding box center [484, 269] width 284 height 23
paste input "**********"
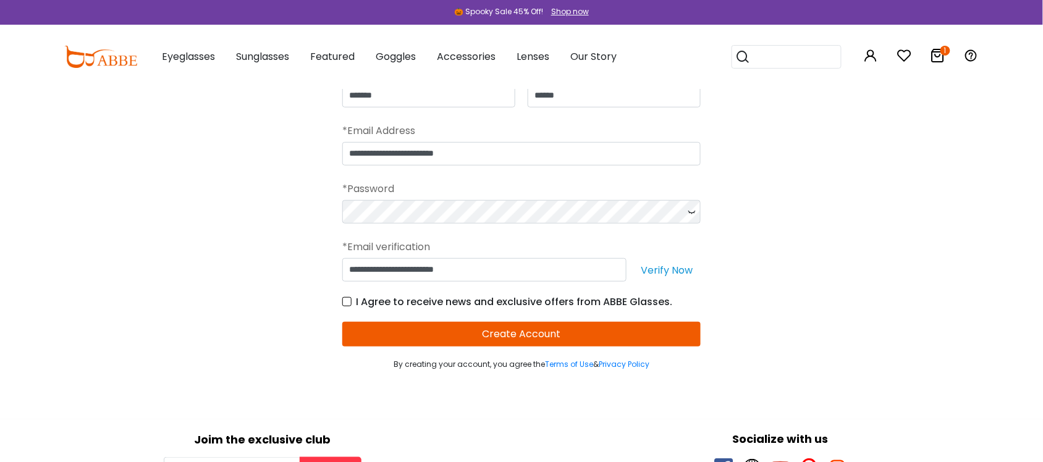
click at [664, 267] on button "Verify Now" at bounding box center [667, 269] width 68 height 23
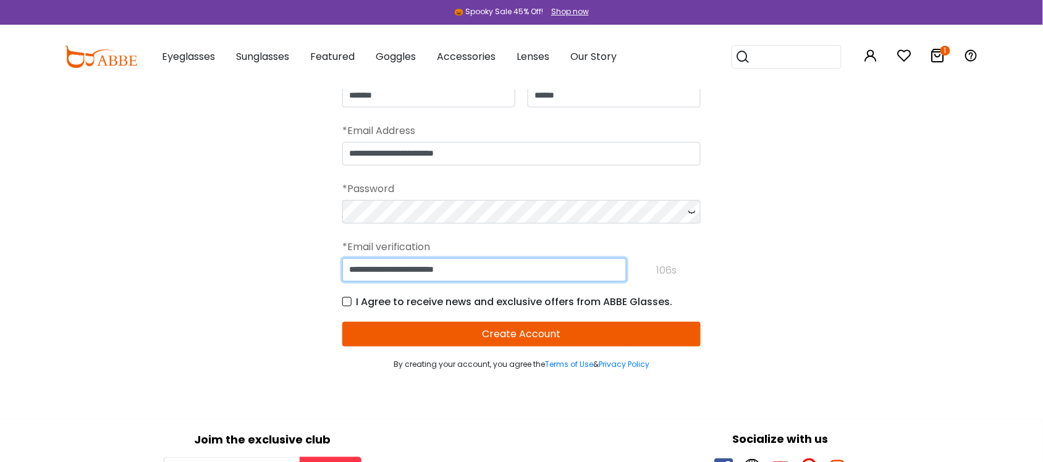
click at [527, 269] on input "**********" at bounding box center [484, 269] width 284 height 23
paste input "text"
click at [526, 350] on form "**********" at bounding box center [521, 209] width 358 height 321
click at [527, 339] on button "Create Account" at bounding box center [521, 334] width 358 height 25
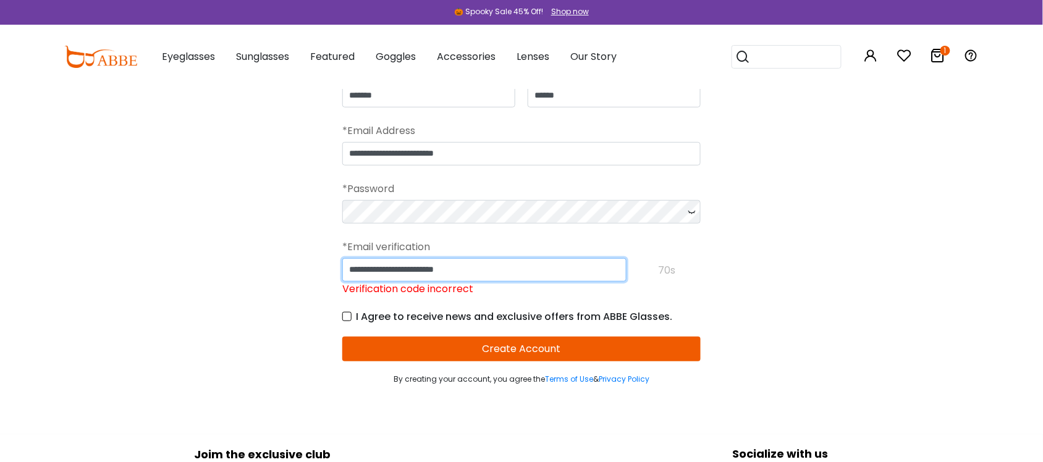
click at [487, 274] on input "**********" at bounding box center [484, 269] width 284 height 23
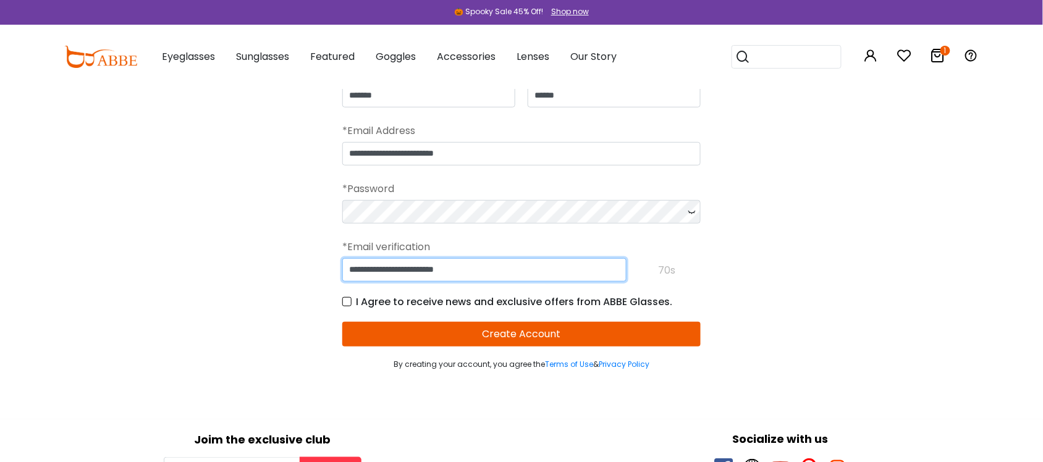
paste input "text"
type input "******"
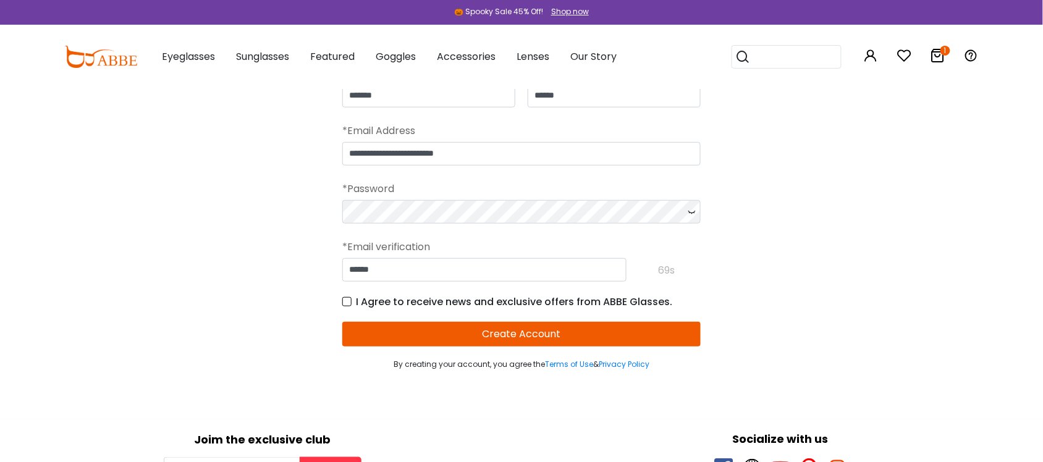
click at [494, 334] on button "Create Account" at bounding box center [521, 334] width 358 height 25
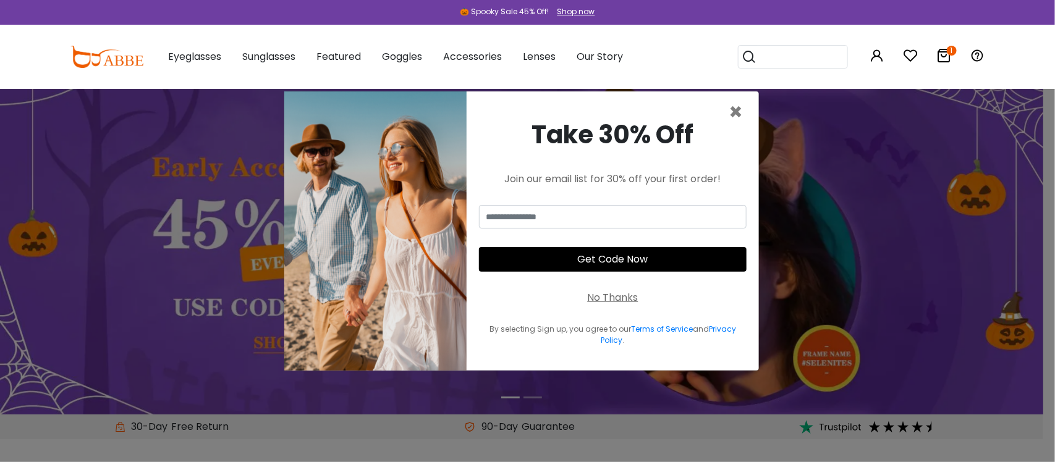
type input "**********"
click at [947, 57] on icon at bounding box center [944, 55] width 15 height 15
click at [730, 116] on span "×" at bounding box center [736, 112] width 14 height 32
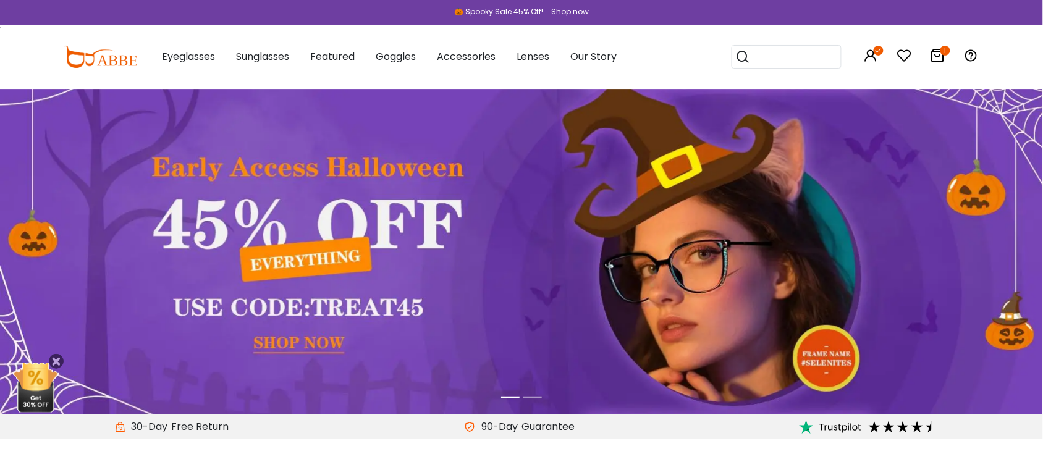
click at [931, 51] on icon at bounding box center [938, 55] width 15 height 15
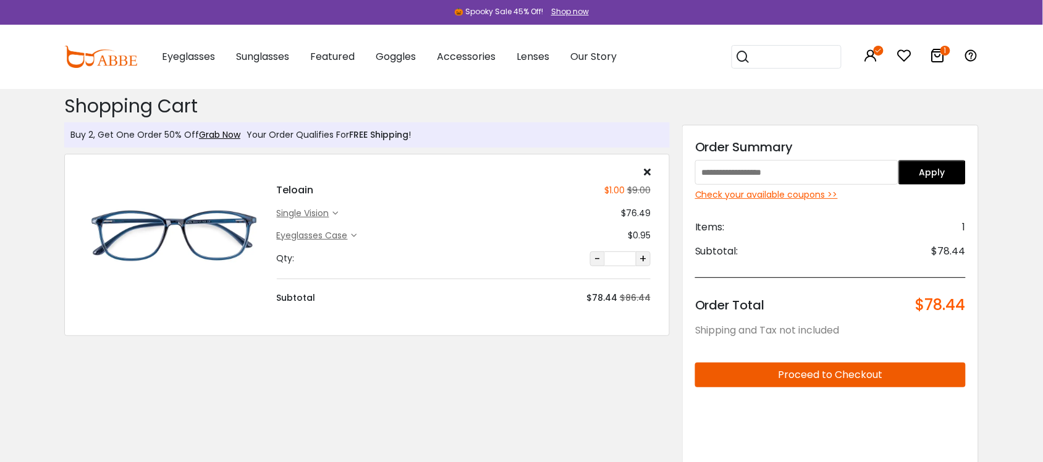
click at [770, 164] on input "text" at bounding box center [796, 172] width 203 height 25
click at [948, 180] on button "Apply" at bounding box center [932, 172] width 68 height 25
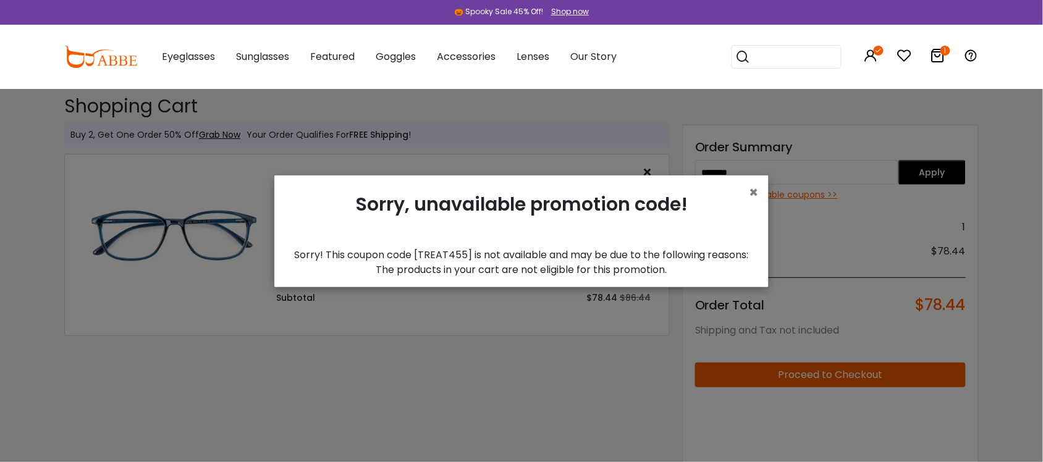
click at [767, 189] on div "× Sorry, unavailable promotion code! Sorry! This coupon code [TREAT455] is not …" at bounding box center [521, 231] width 494 height 112
click at [760, 189] on div "× Sorry, unavailable promotion code! Sorry! This coupon code [TREAT455] is not …" at bounding box center [521, 231] width 494 height 112
click at [757, 190] on span "×" at bounding box center [754, 192] width 9 height 20
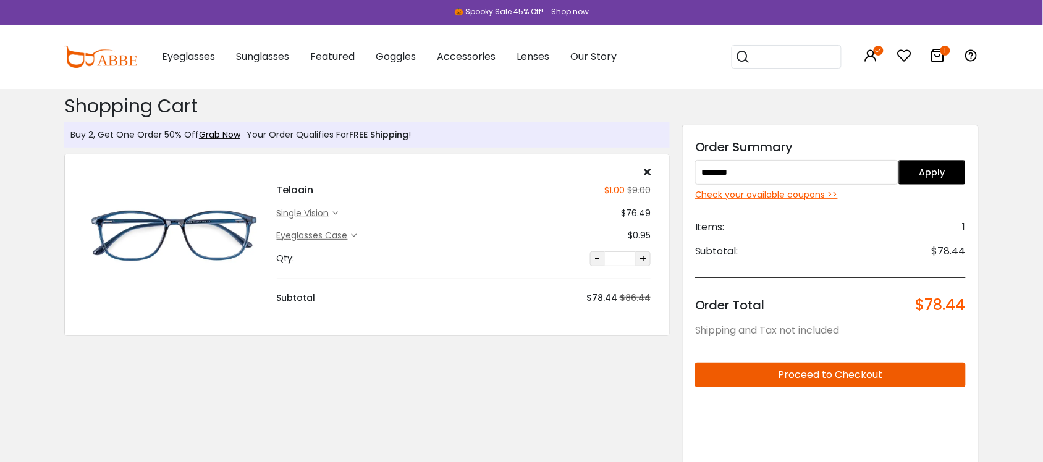
click at [782, 172] on input "********" at bounding box center [796, 172] width 203 height 25
type input "*******"
drag, startPoint x: 904, startPoint y: 171, endPoint x: 937, endPoint y: 172, distance: 33.4
click at [906, 171] on button "Apply" at bounding box center [932, 172] width 68 height 25
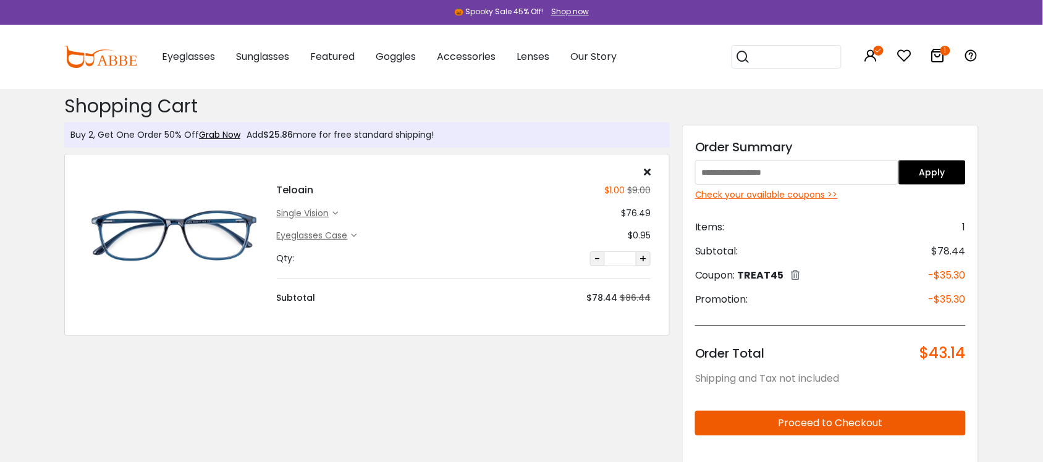
click at [337, 212] on icon at bounding box center [336, 214] width 6 height 6
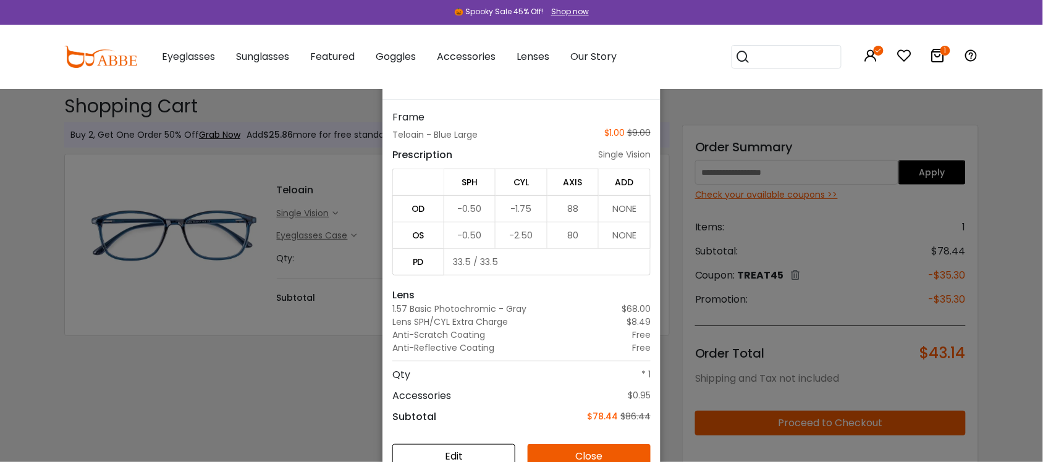
scroll to position [77, 0]
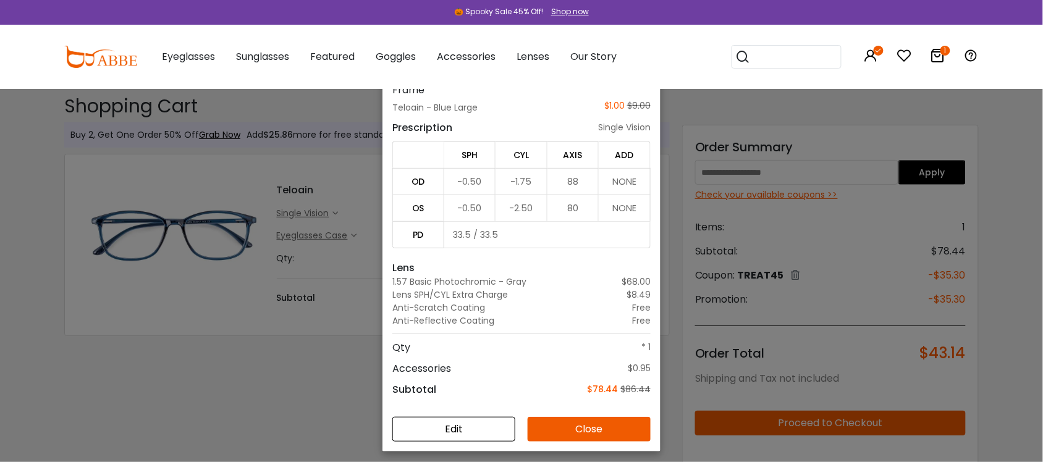
click at [276, 306] on div "Details × Frame Teloain - Blue Large $1.00 $9.00 Prescription single vision SPH…" at bounding box center [521, 231] width 1043 height 462
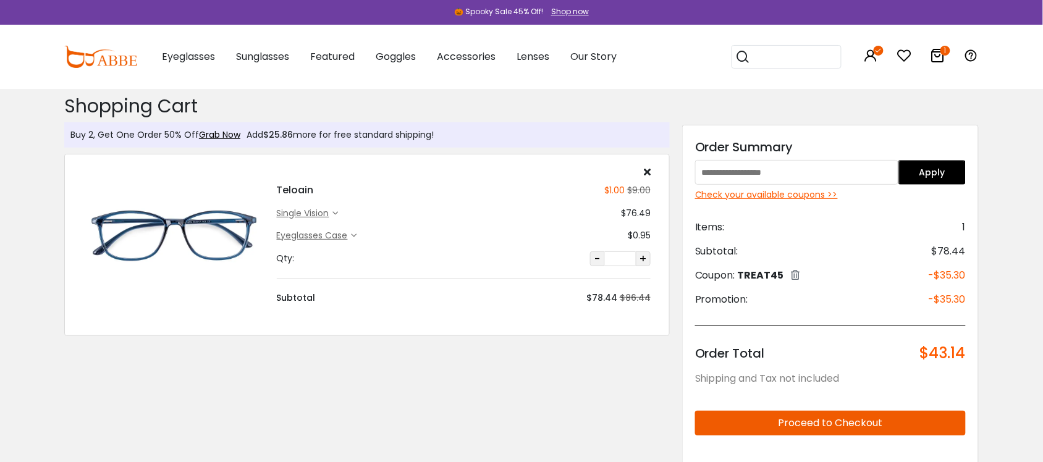
click at [830, 189] on div "Check your available coupons >>" at bounding box center [830, 194] width 271 height 13
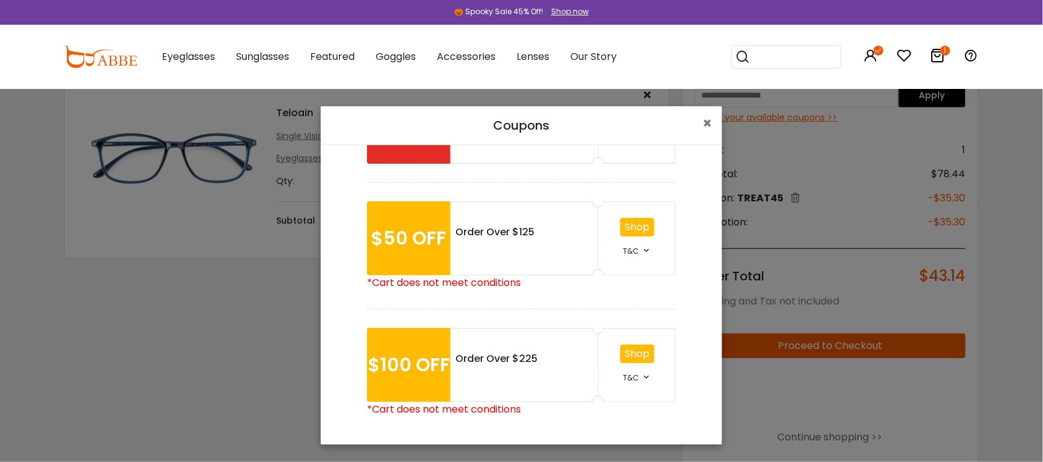
scroll to position [0, 0]
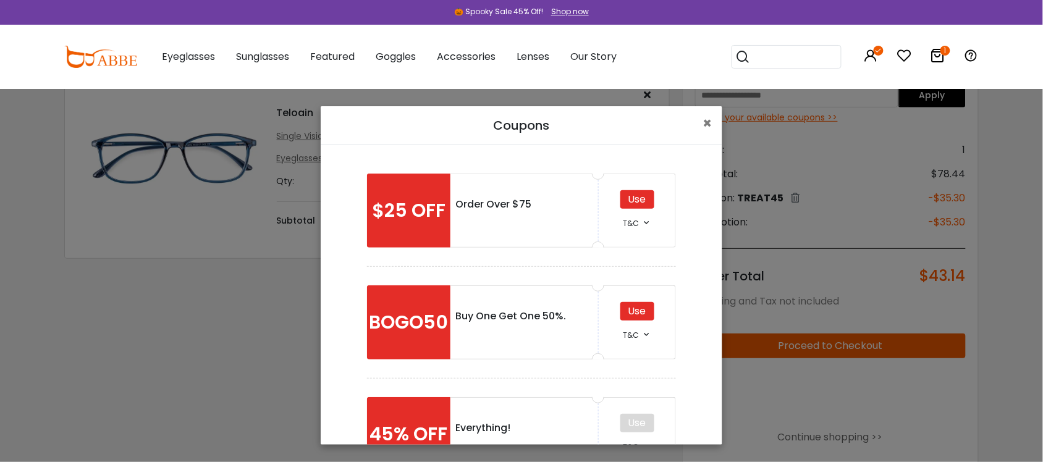
click at [921, 257] on div "Coupons × $25 OFF Order Over $75 Use T&C *• Order Amount Over $75. *• Offer not…" at bounding box center [521, 231] width 1043 height 462
